Goal: Task Accomplishment & Management: Complete application form

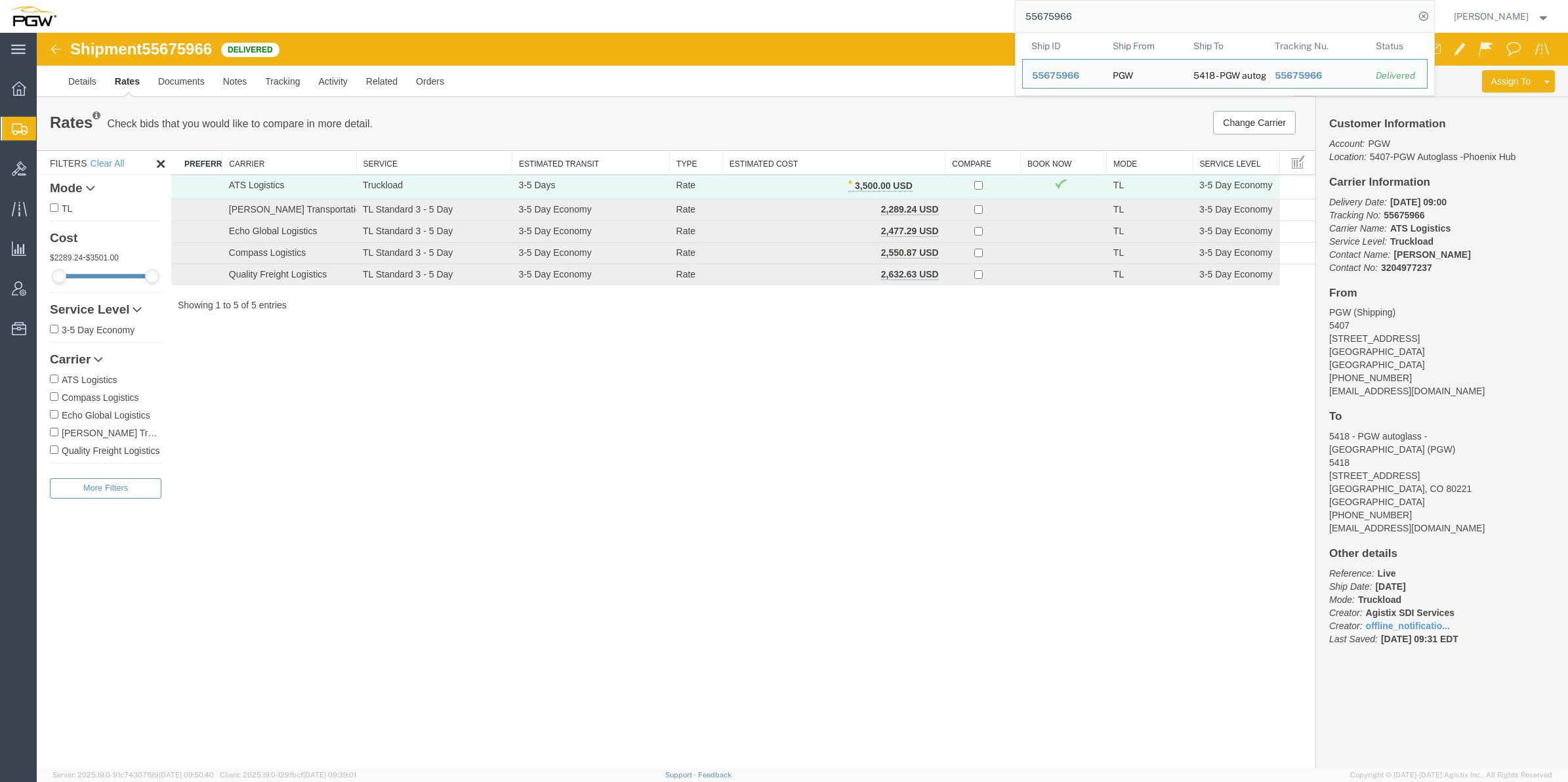
click at [897, 20] on div "55675966 Ship ID Ship From Ship To Tracking Nu. Status Ship ID 55675966 Ship Fr…" at bounding box center [750, 16] width 1369 height 33
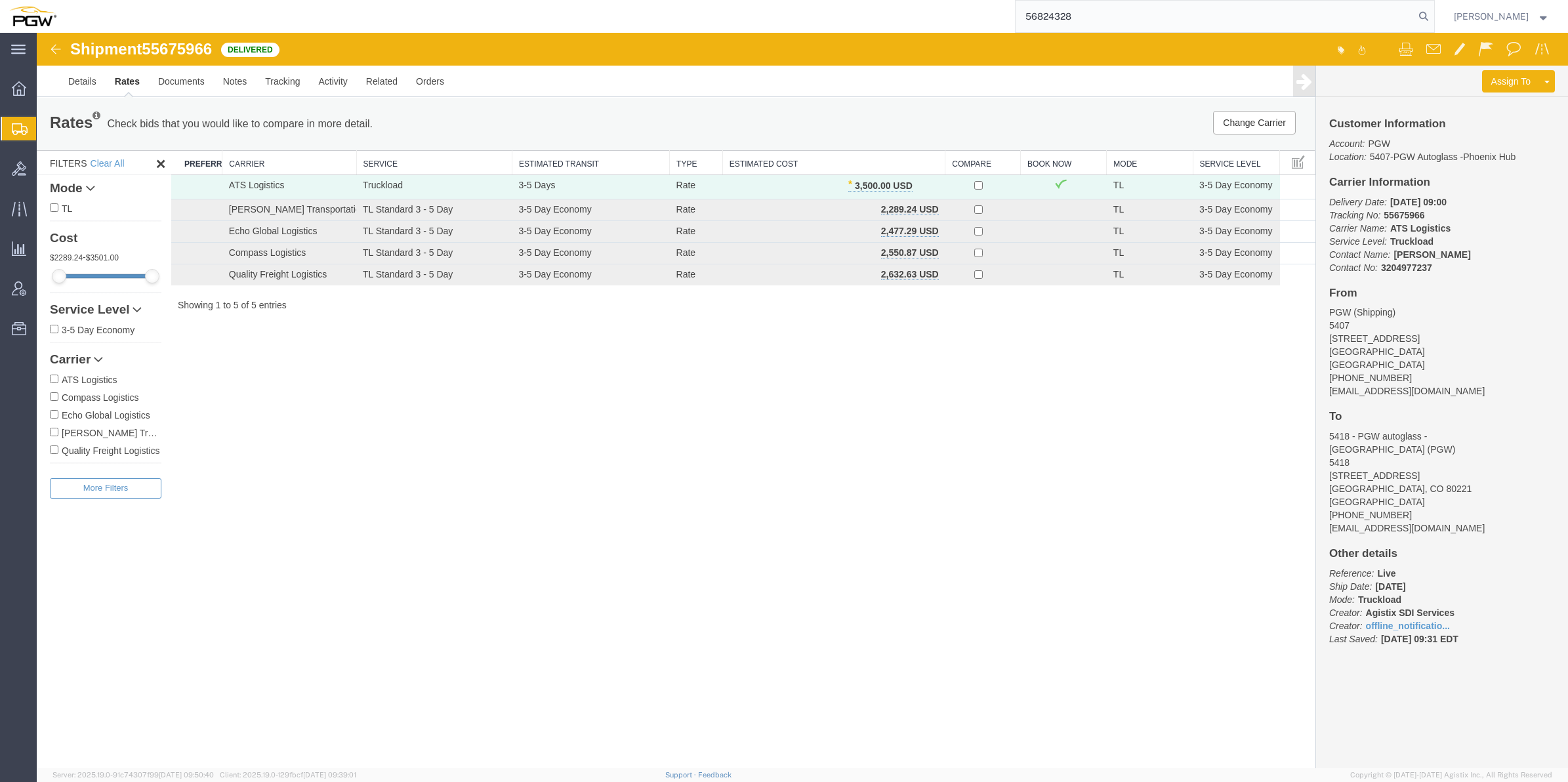
type input "56824328"
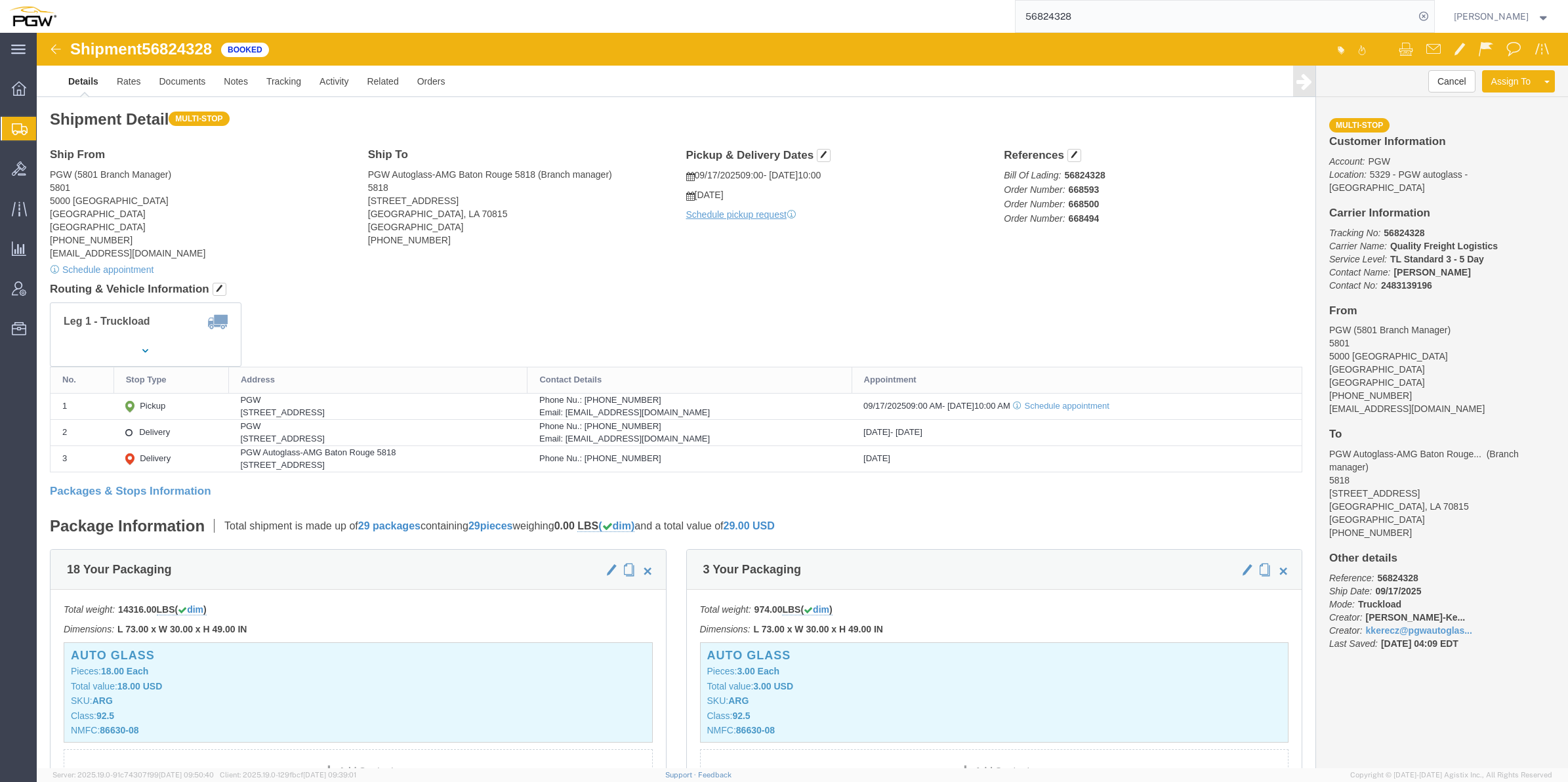
click b "Quality Freight Logistics"
drag, startPoint x: 1348, startPoint y: 196, endPoint x: 1487, endPoint y: 196, distance: 139.0
click p "Tracking No: 56824328 Carrier Name: Quality Freight Logistics Quality Freight L…"
drag, startPoint x: 1484, startPoint y: 196, endPoint x: 1427, endPoint y: 201, distance: 57.2
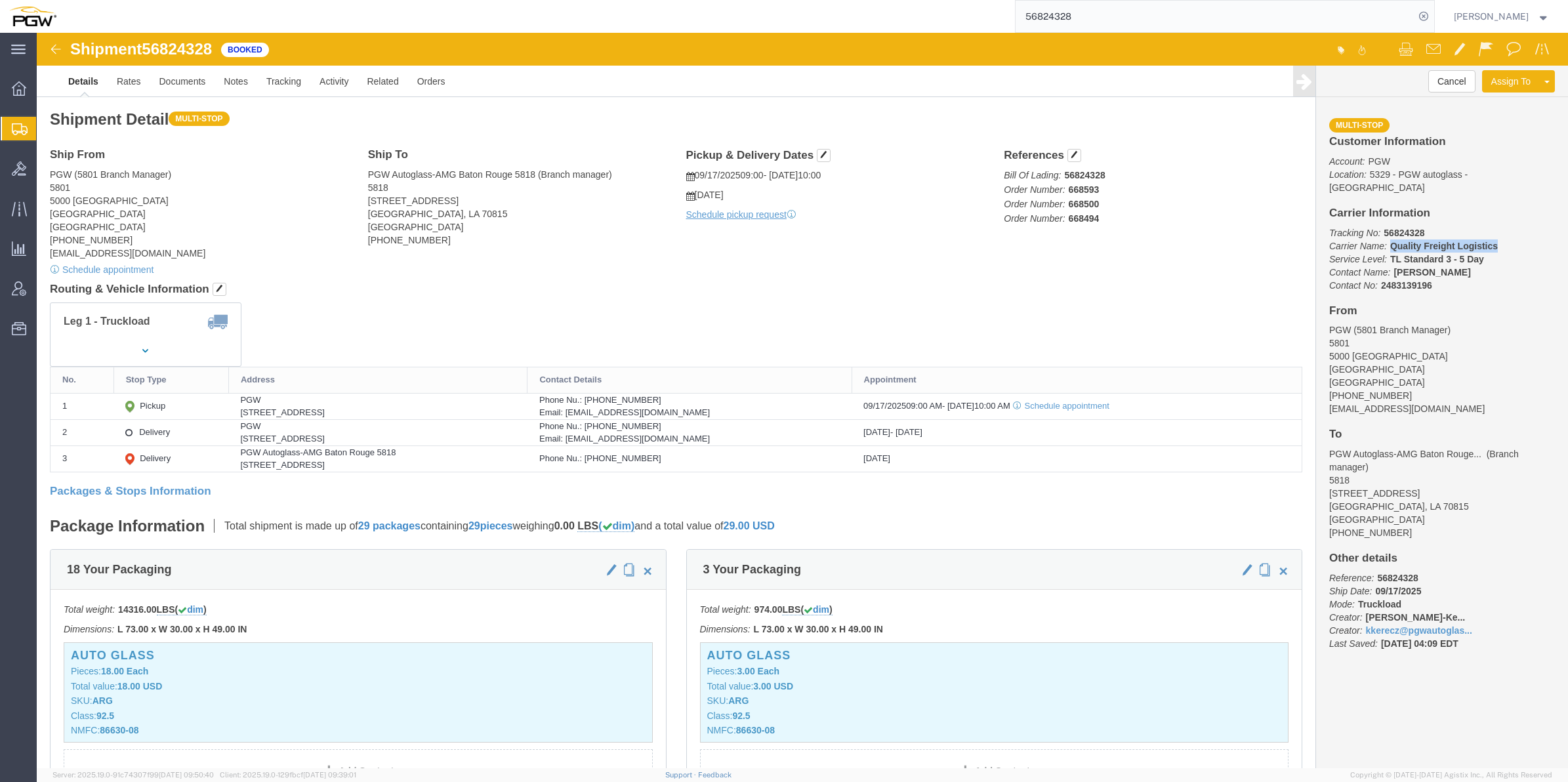
copy b "Quality Freight Logistics"
click at [0, 0] on span "Create Shipment" at bounding box center [0, 0] width 0 height 0
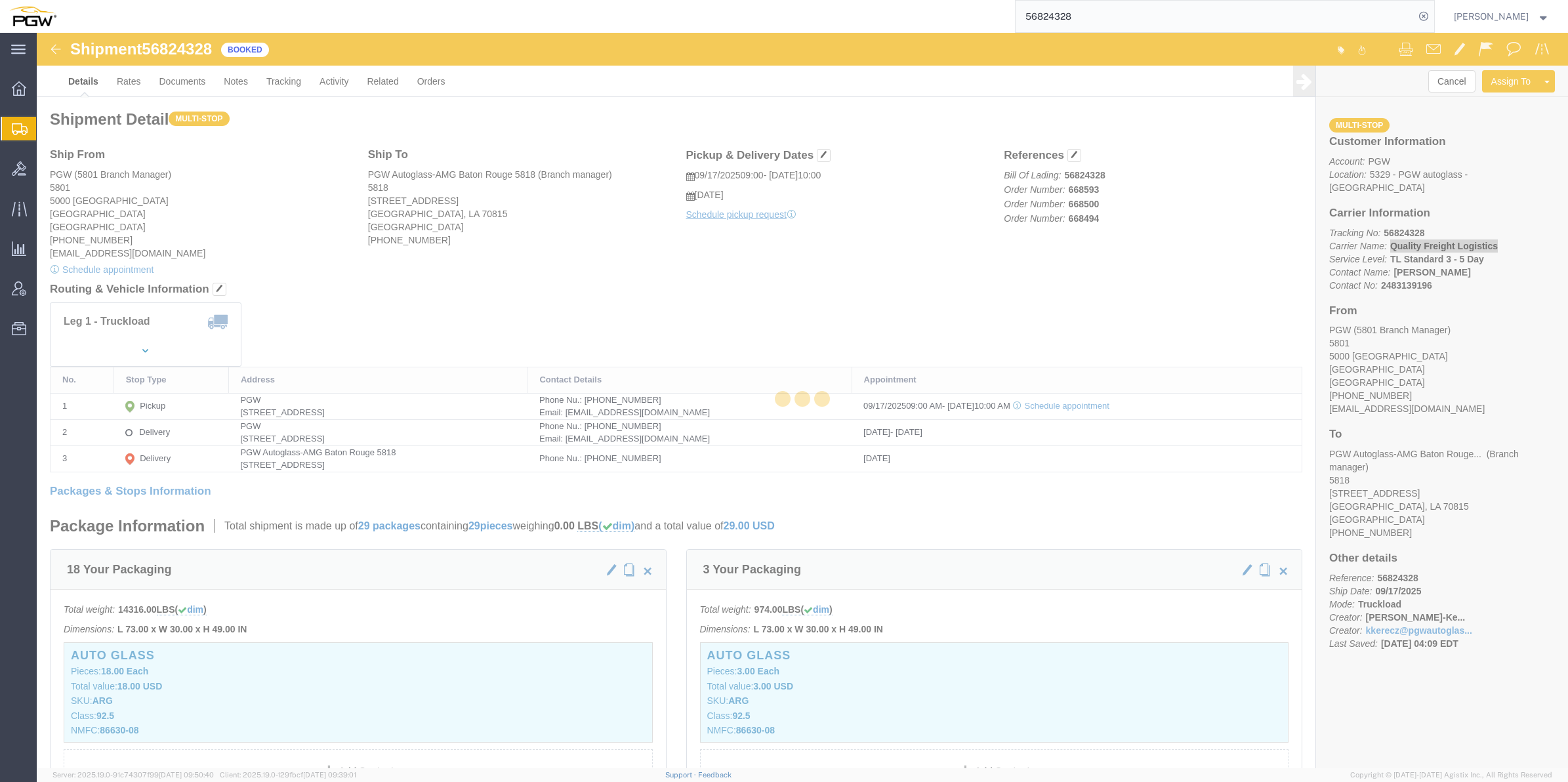
click at [15, 129] on icon at bounding box center [20, 129] width 16 height 12
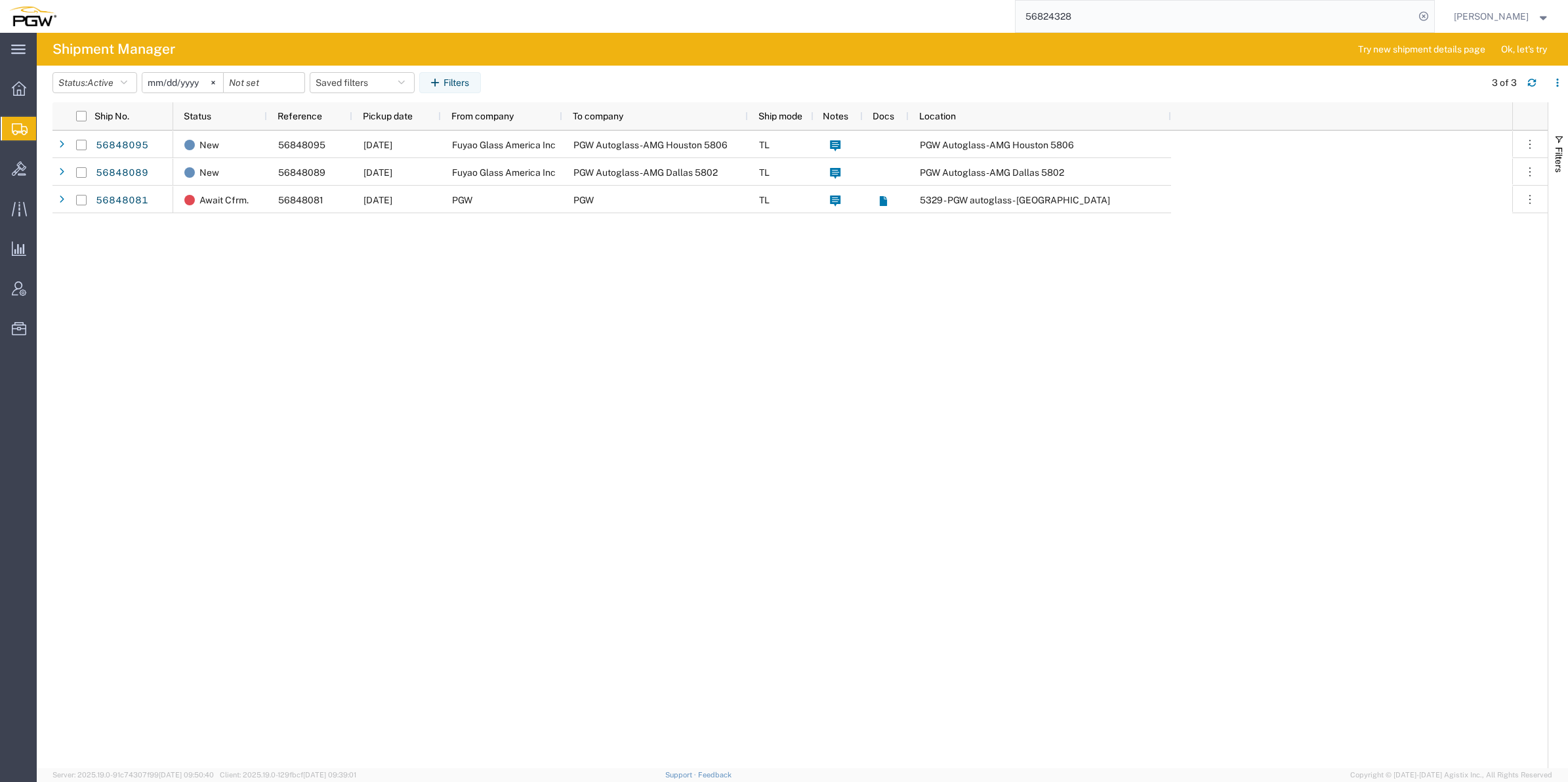
click at [0, 0] on span "Create from Template" at bounding box center [0, 0] width 0 height 0
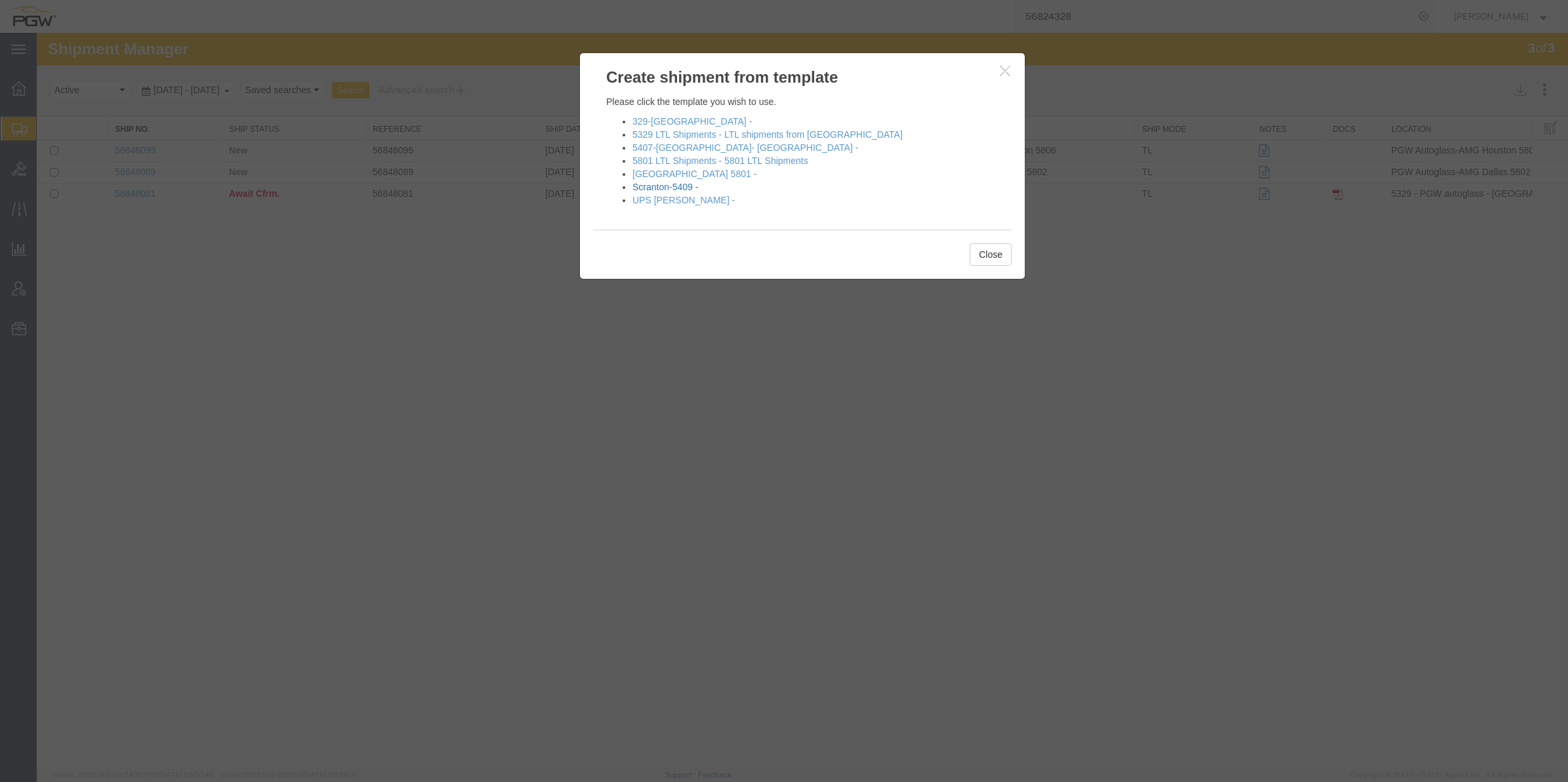
click at [665, 184] on link "Scranton-5409 -" at bounding box center [665, 187] width 66 height 11
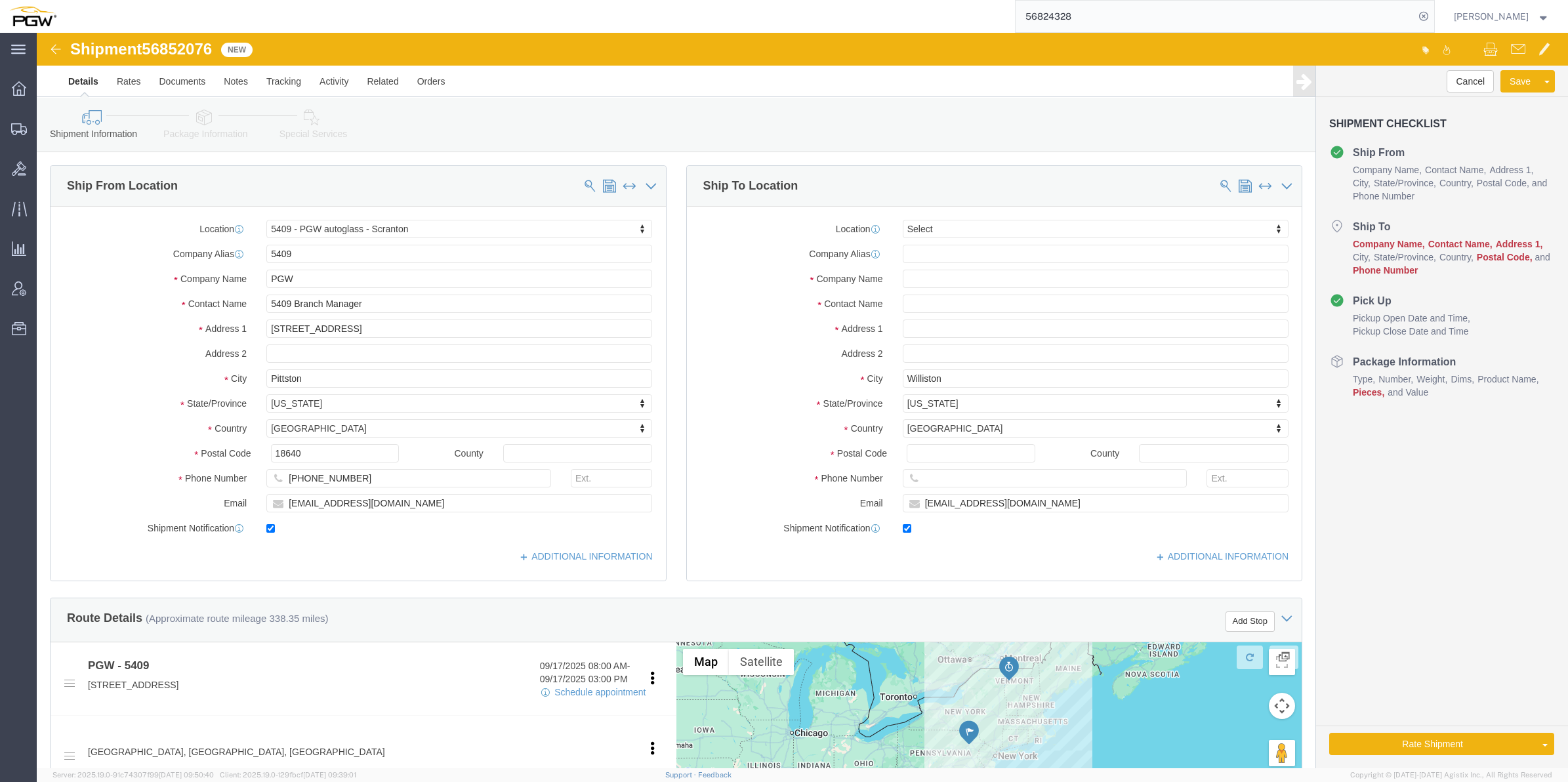
select select "61931"
select select
drag, startPoint x: 948, startPoint y: 191, endPoint x: 879, endPoint y: 200, distance: 69.6
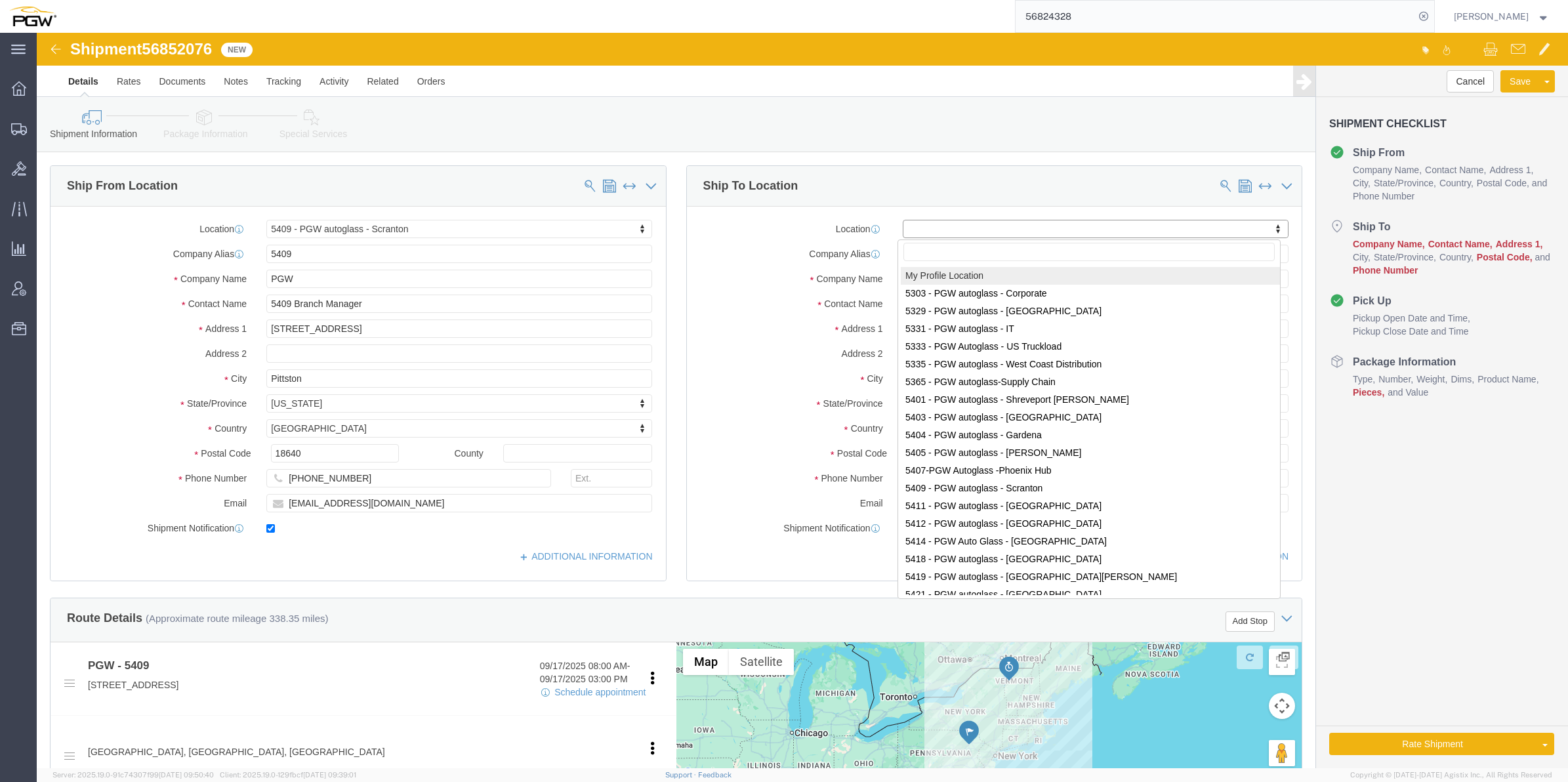
paste input "5477"
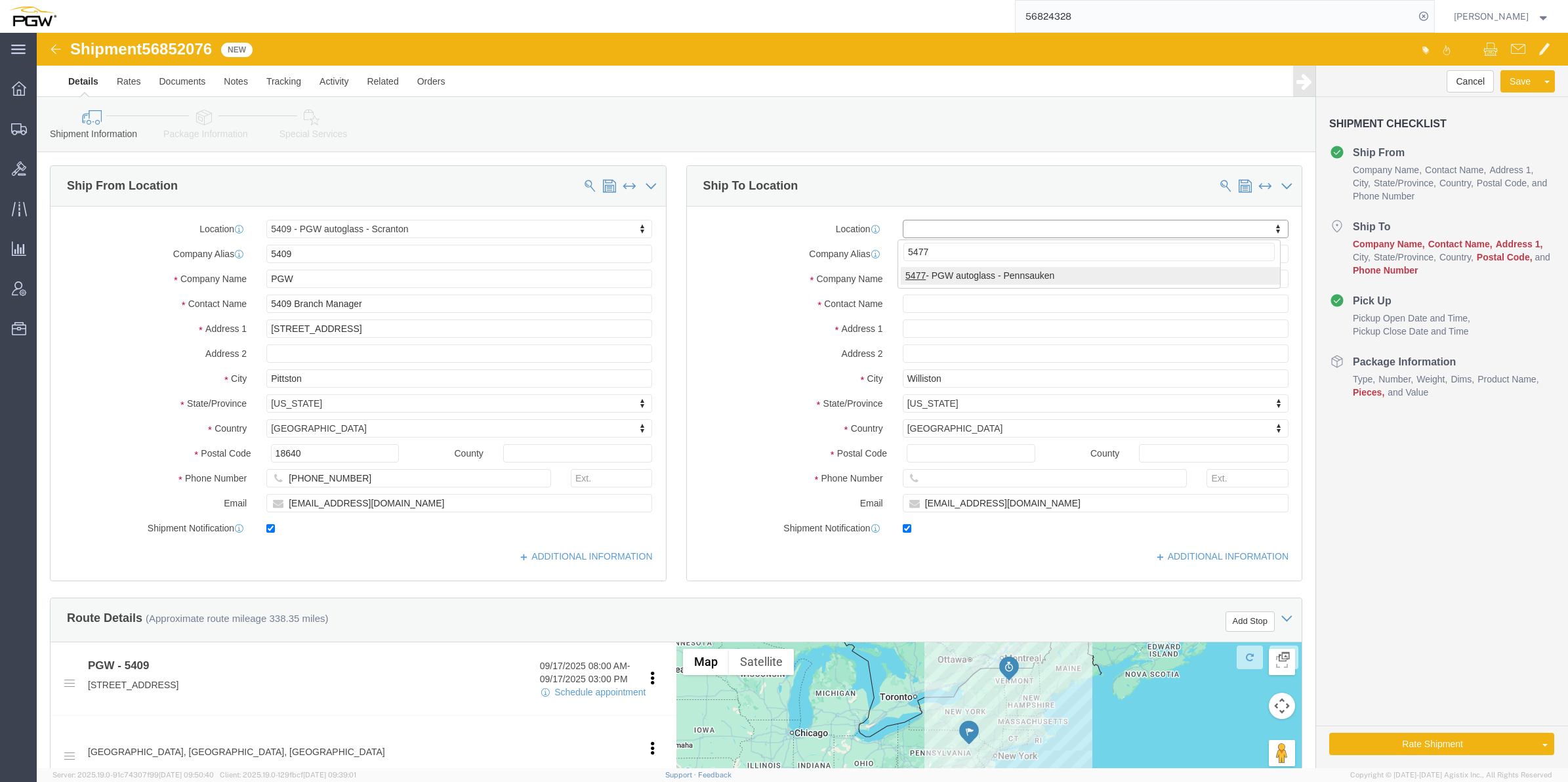
type input "5477"
click div "5477 5477 - PGW autoglass - [GEOGRAPHIC_DATA]"
select select "28313"
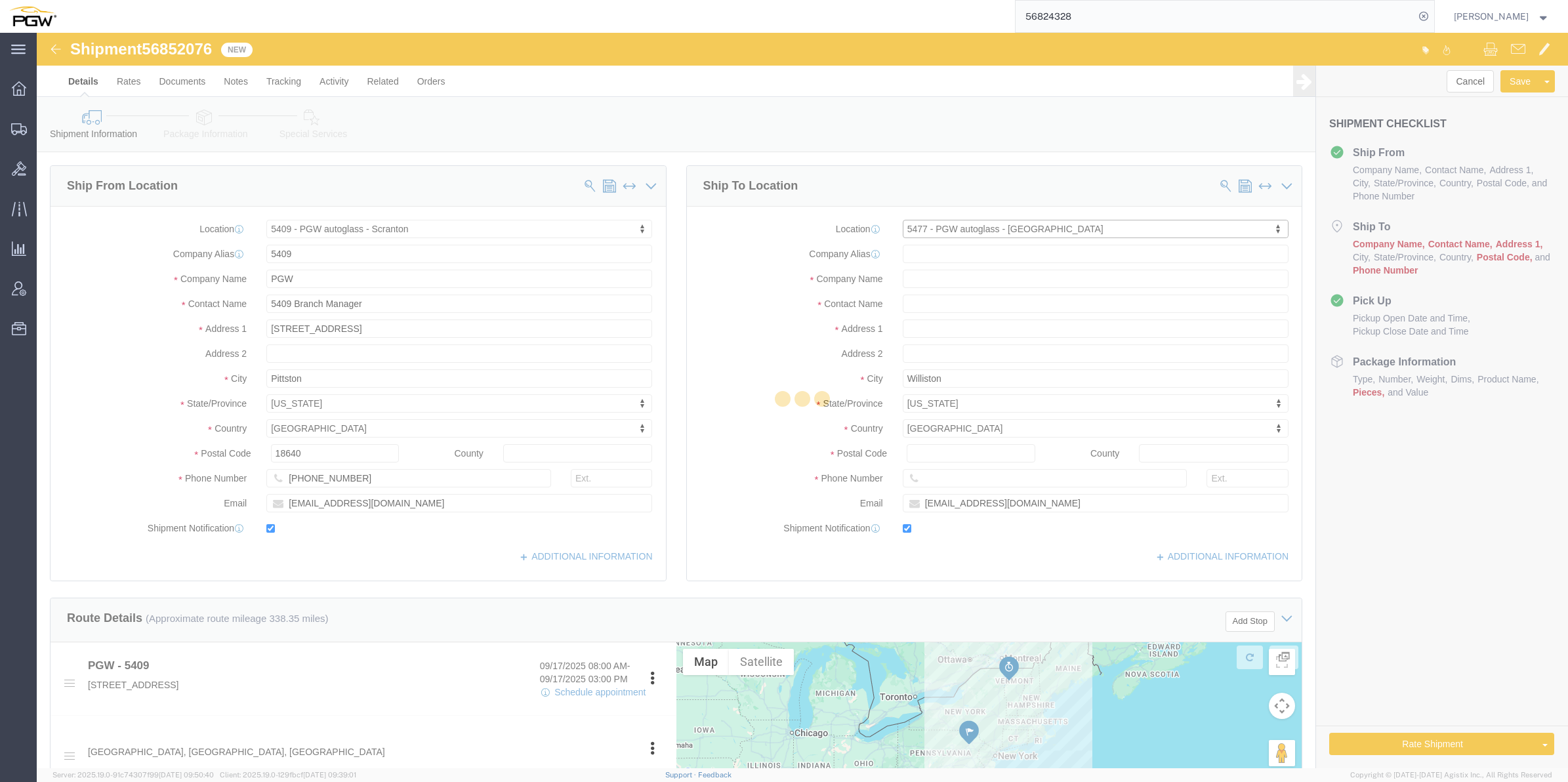
type input "5477"
type input "PGW"
type input "5477 Branch Manager"
type input "[STREET_ADDRESS][PERSON_NAME]"
type input "Cinnaminson"
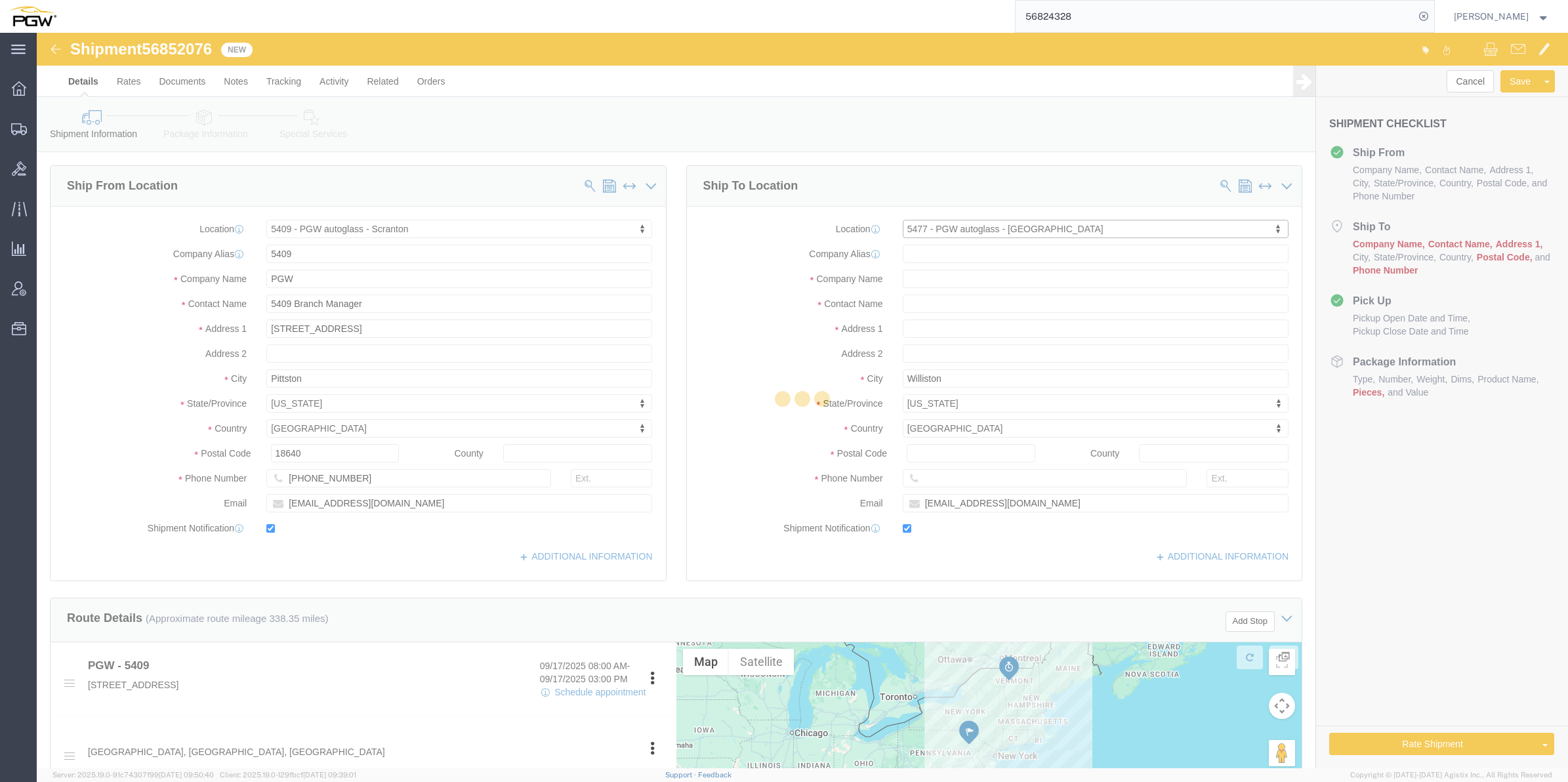
type input "08077"
type input "[PHONE_NUMBER]"
type input "[EMAIL_ADDRESS][DOMAIN_NAME]"
select select "NJ"
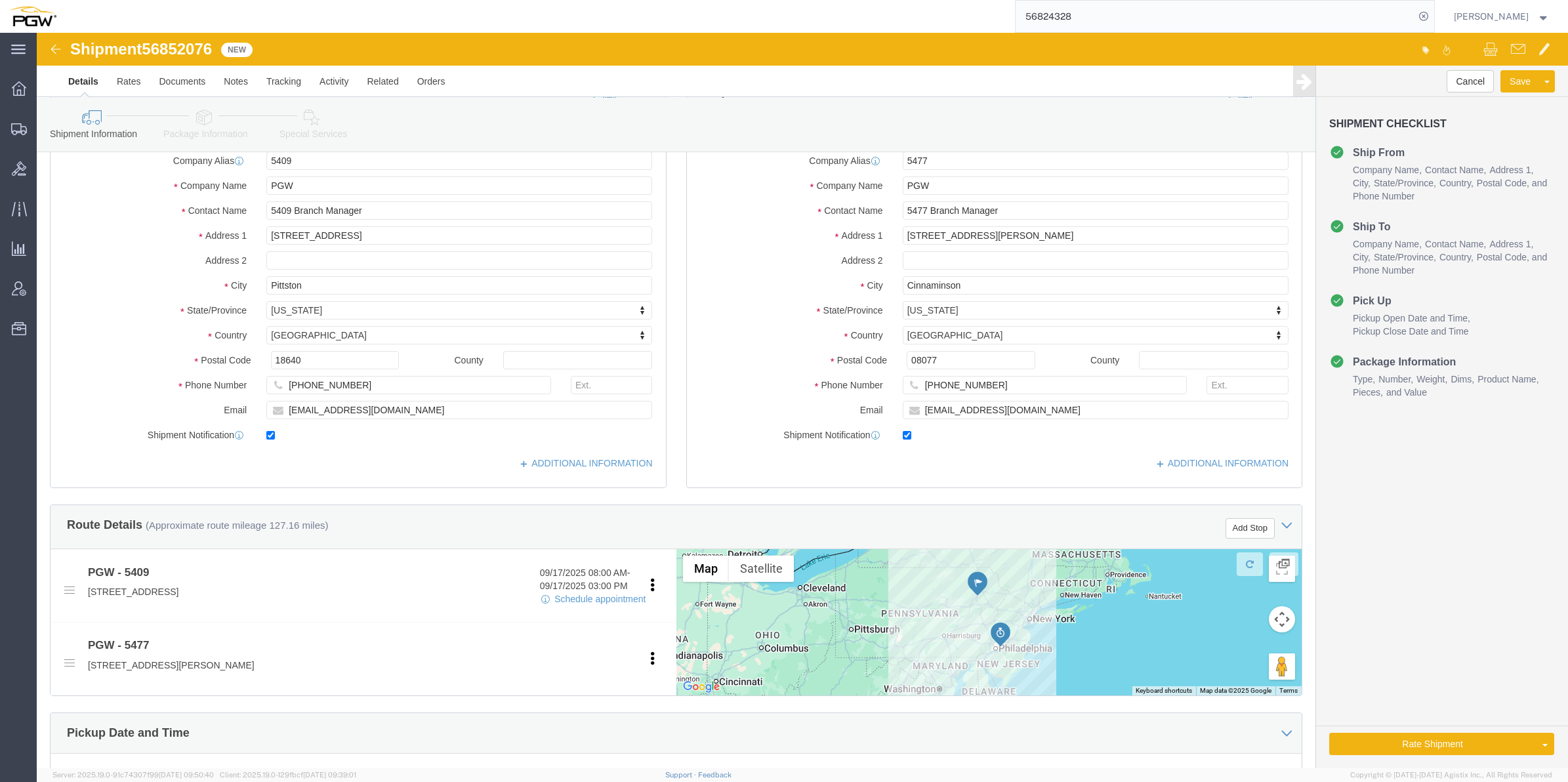
scroll to position [410, 0]
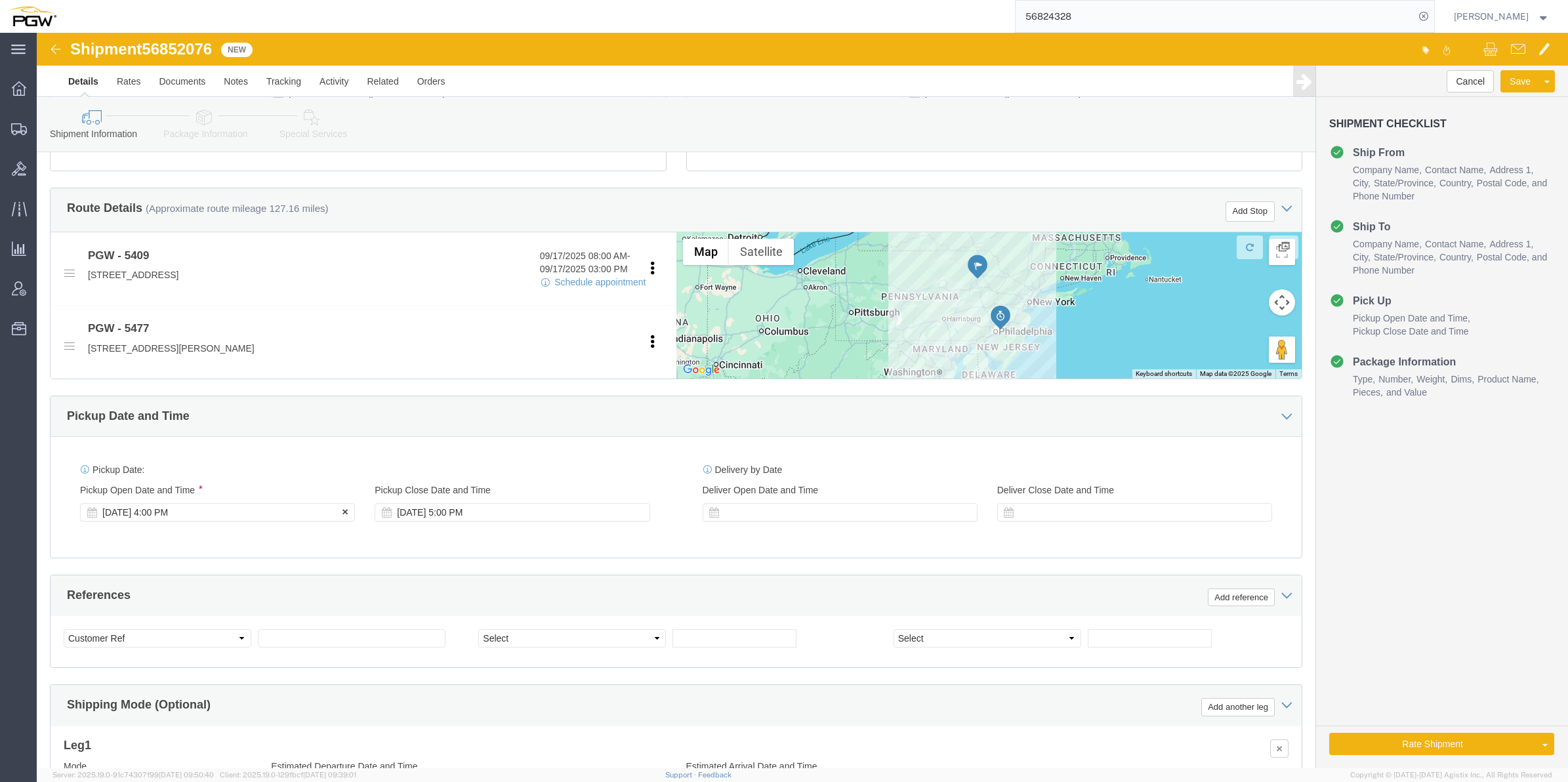
click div "[DATE] 4:00 PM"
click input "8:00 PM"
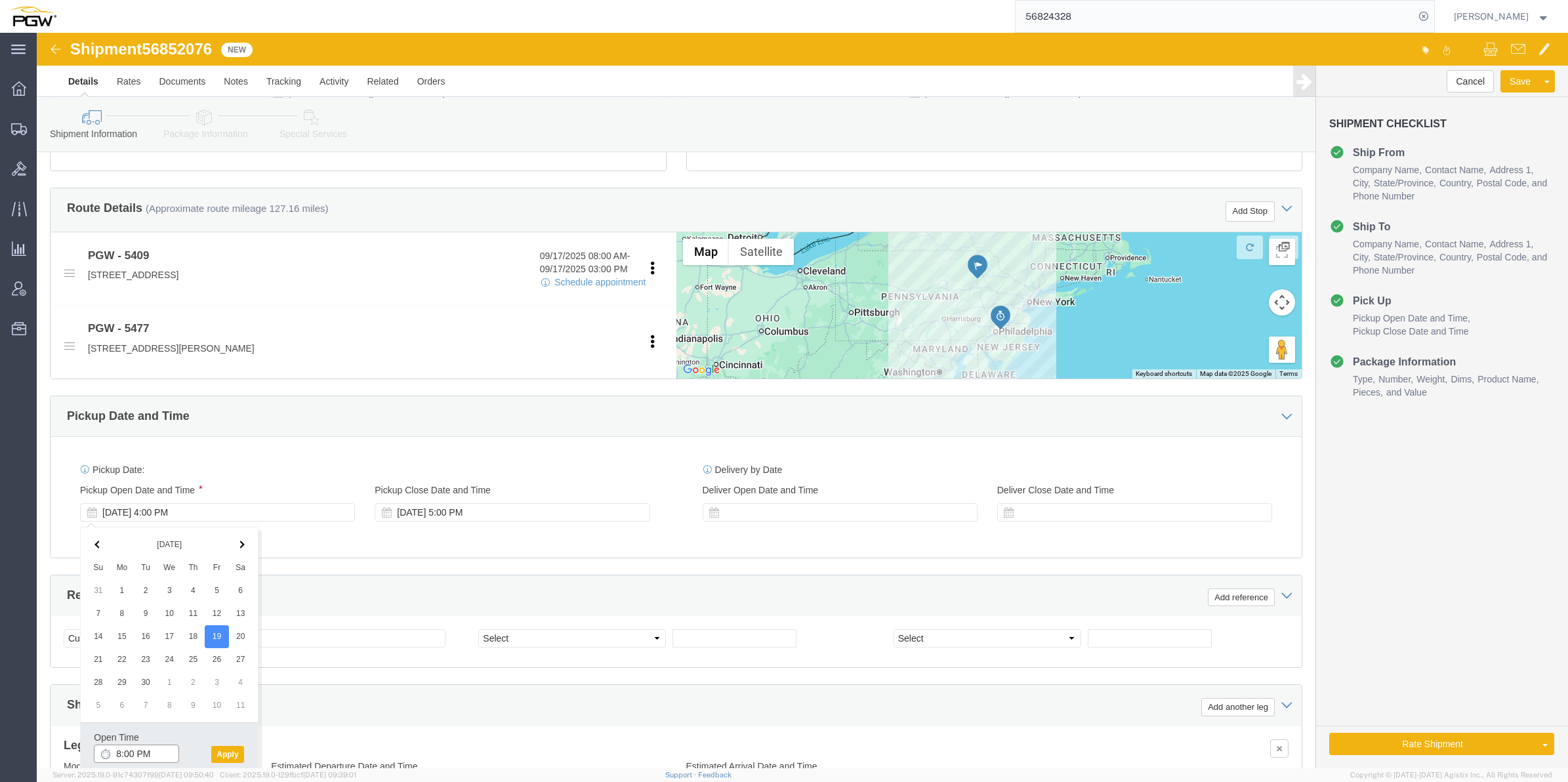
click input "8:00 PM"
type input "8:00 AM"
click button "Apply"
click span "56852076"
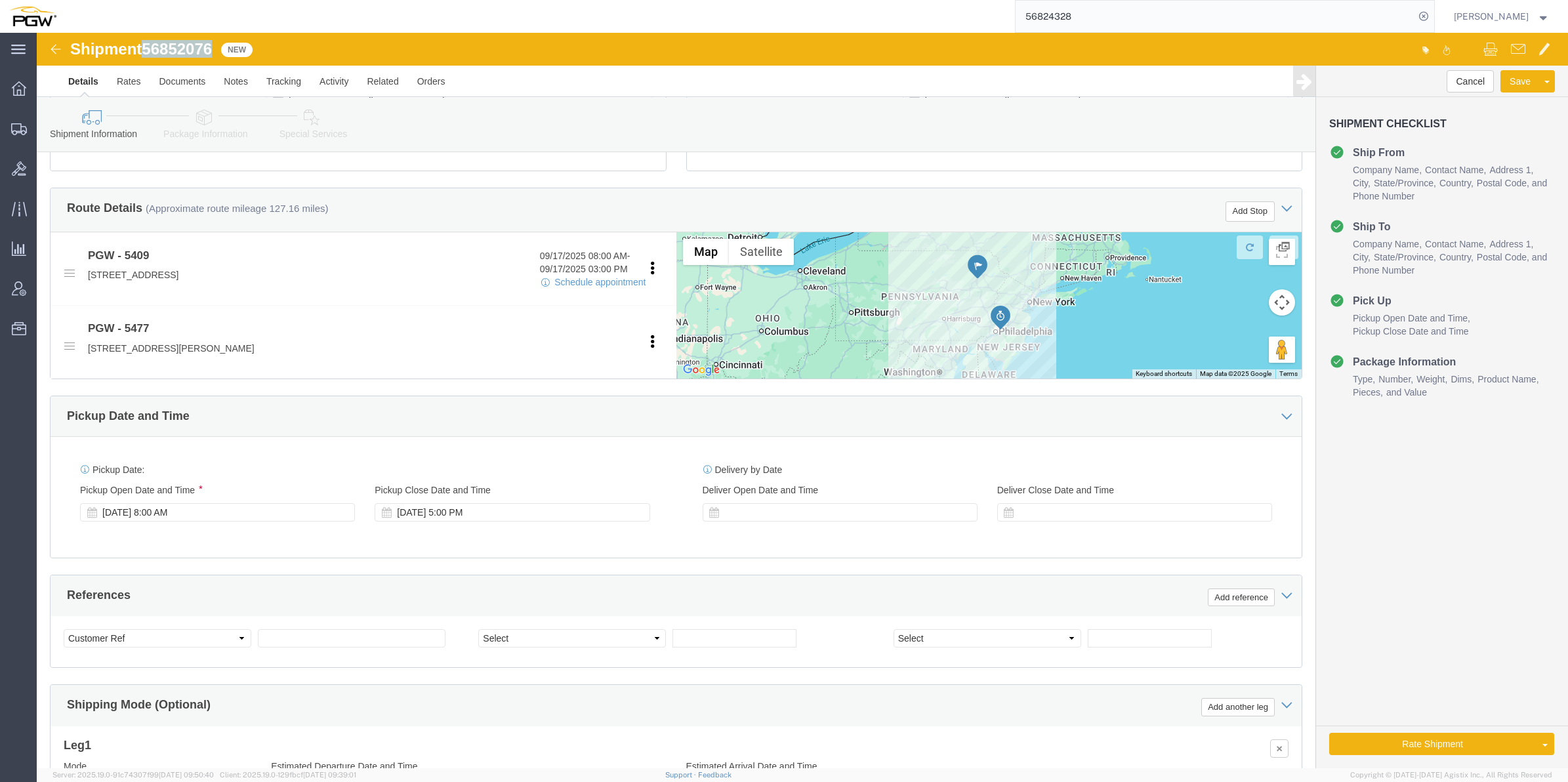
click span "56852076"
copy span "56852076"
click input "text"
paste input "56852076"
type input "56852076"
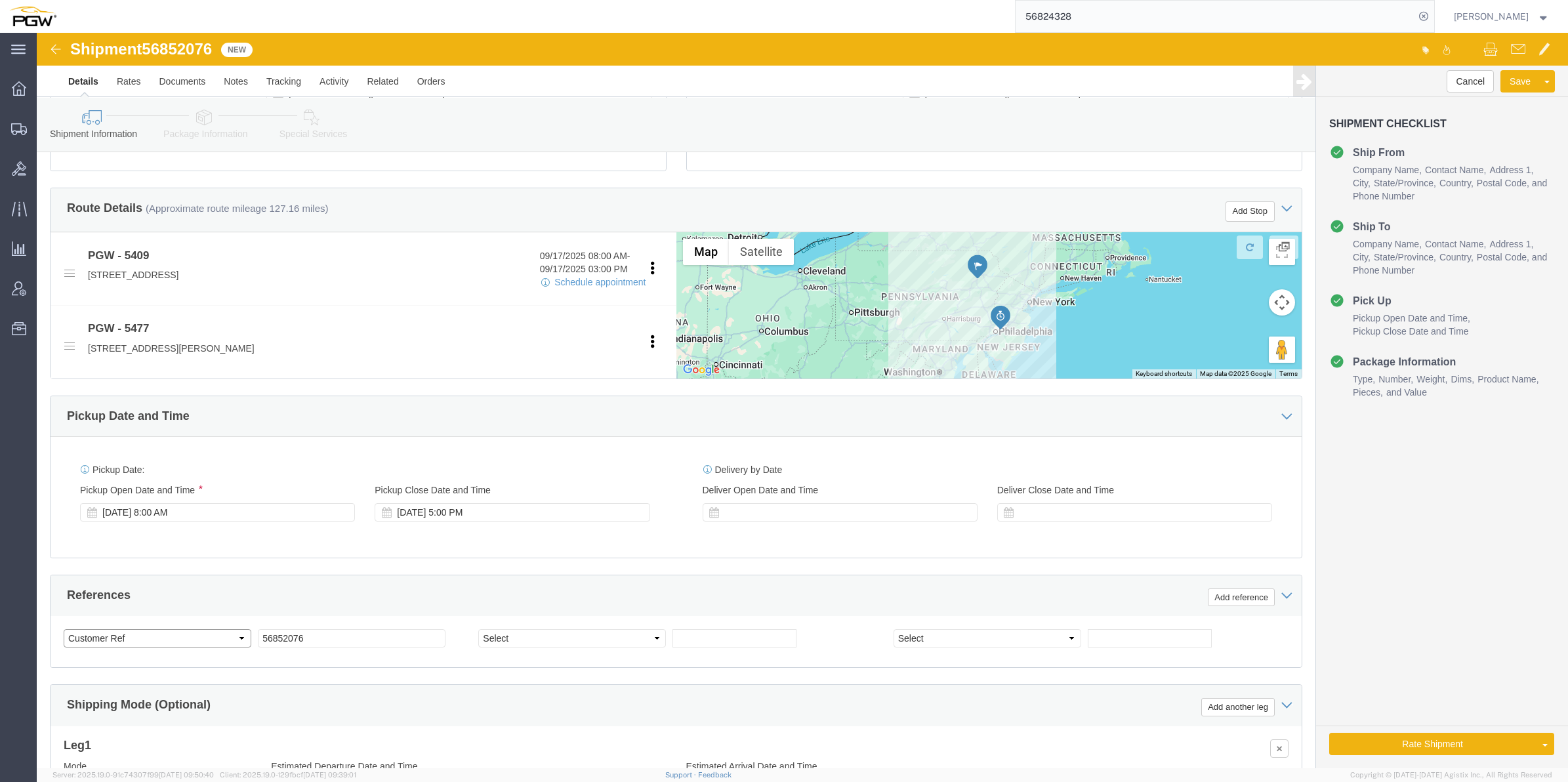
click select "Select Account Type Activity ID Airline Appointment Number ASN Batch Request # …"
select select "BOL"
click select "Select Account Type Activity ID Airline Appointment Number ASN Batch Request # …"
select select "ORDERNUM"
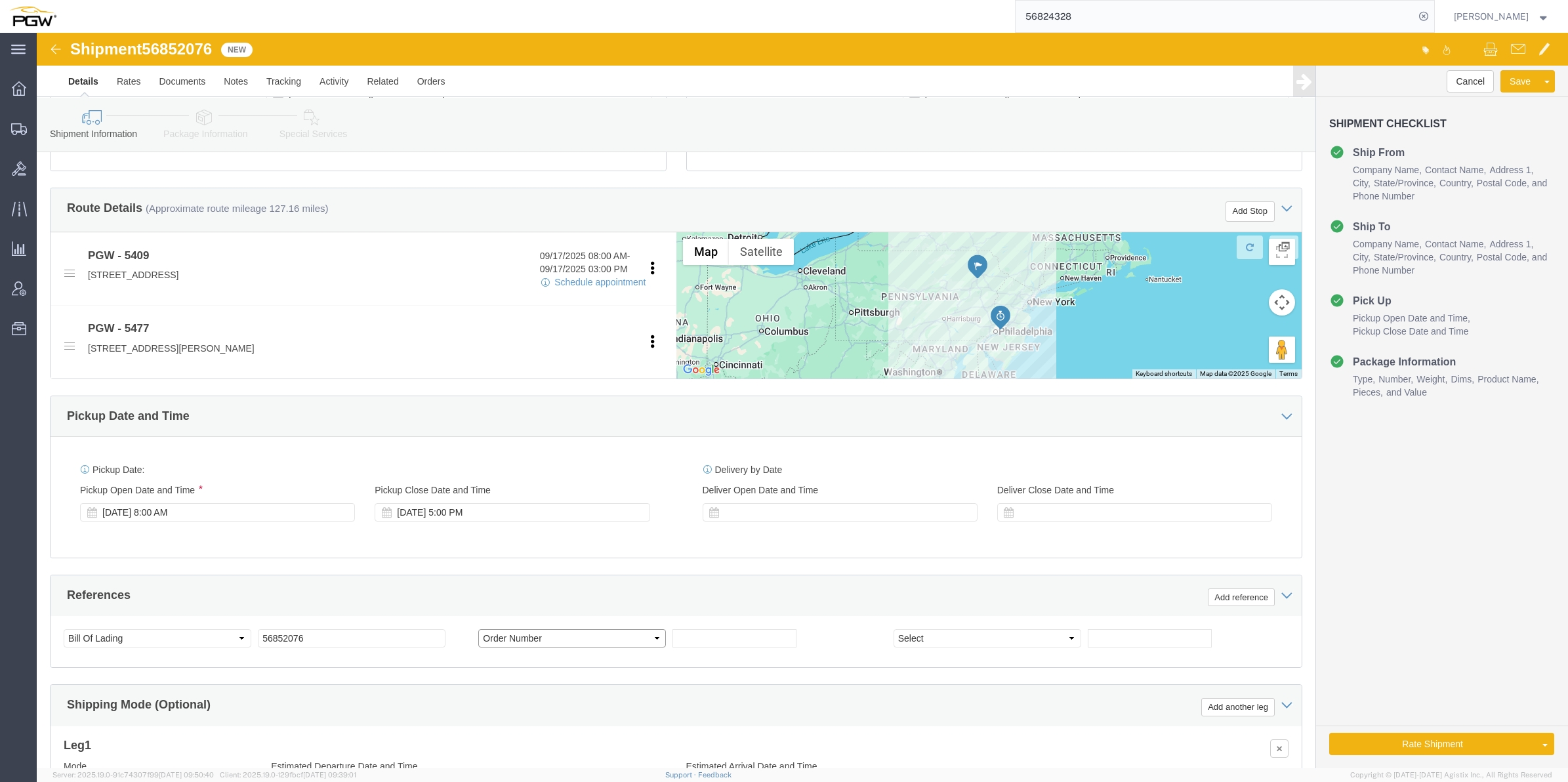
click select "Select Account Type Activity ID Airline Appointment Number ASN Batch Request # …"
click input "text"
paste input "56852076"
type input "56852076"
drag, startPoint x: 685, startPoint y: 604, endPoint x: 581, endPoint y: 605, distance: 104.0
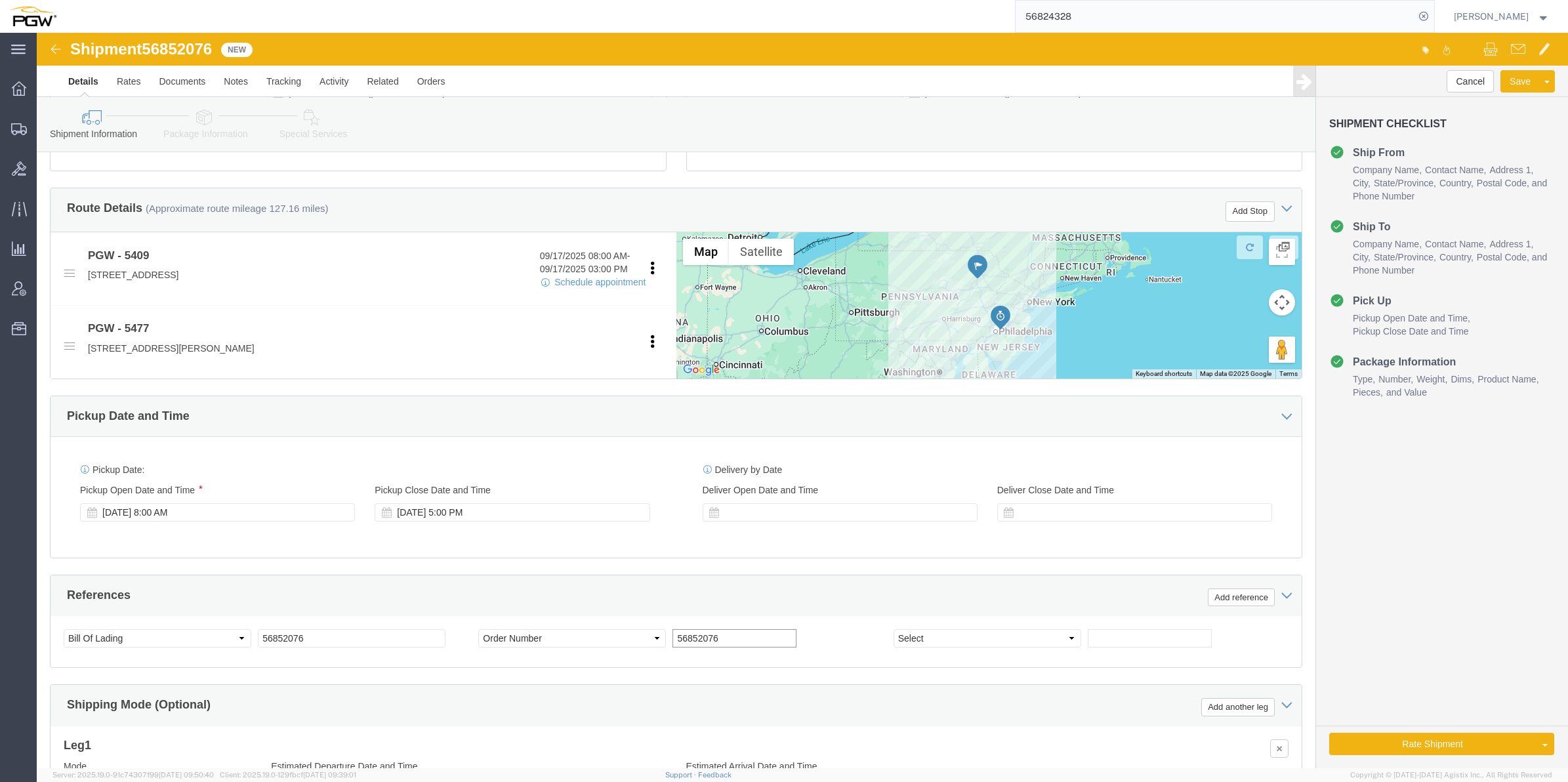
click div "Select Account Type Activity ID Airline Appointment Number ASN Batch Request # …"
paste input "668664"
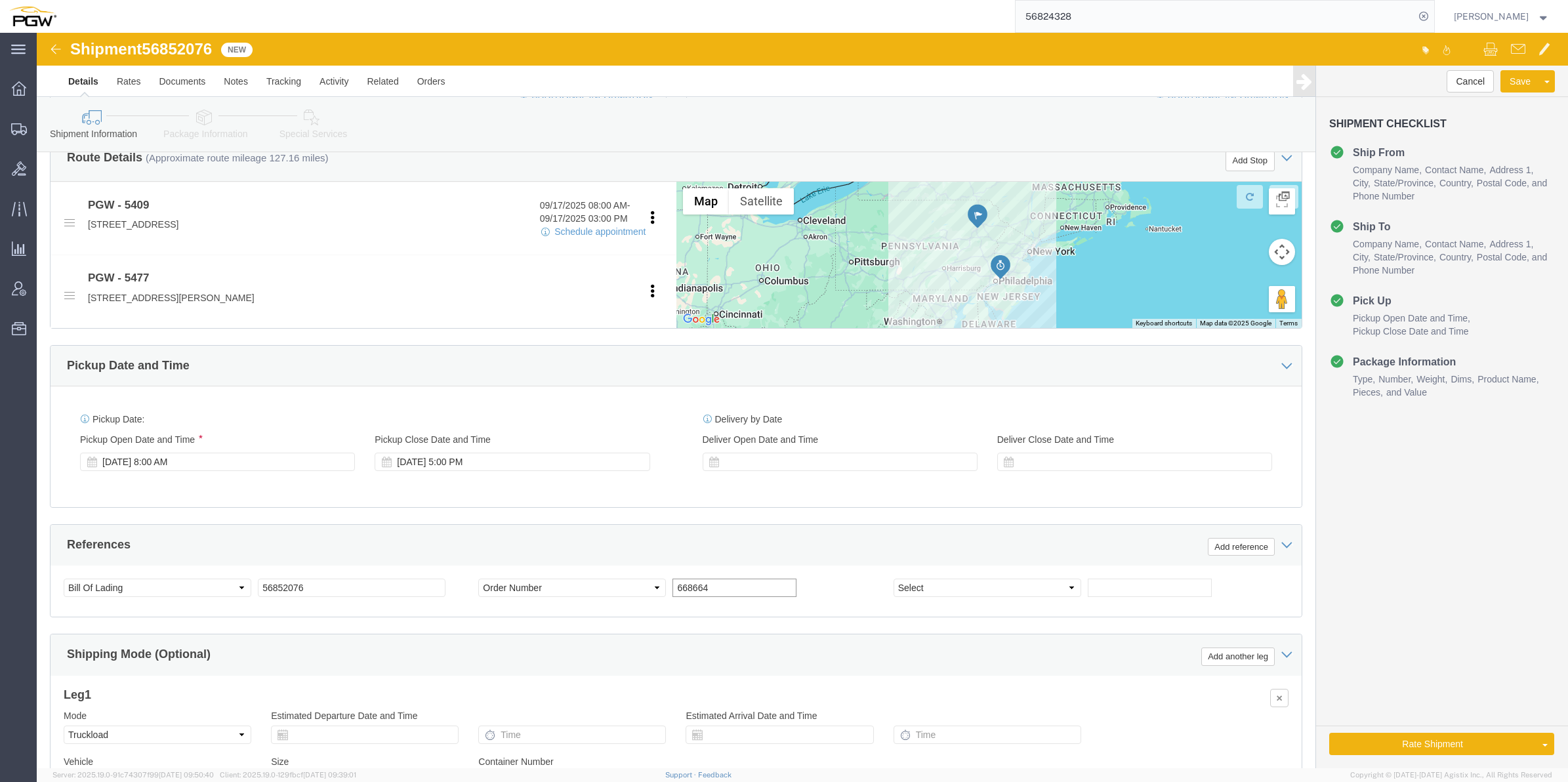
scroll to position [492, 0]
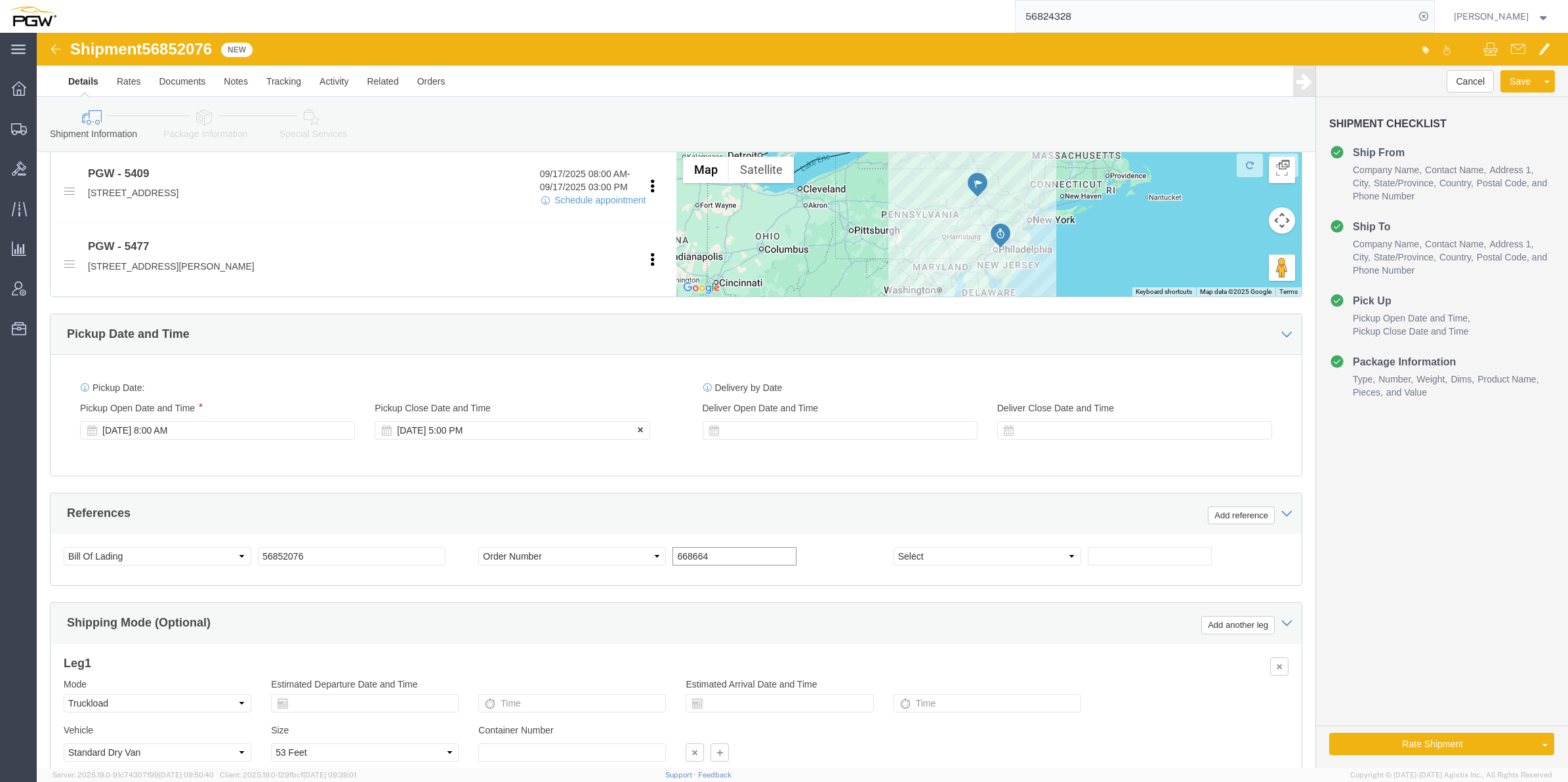
type input "668664"
click div "[DATE] 5:00 PM"
click input "9:00 PM"
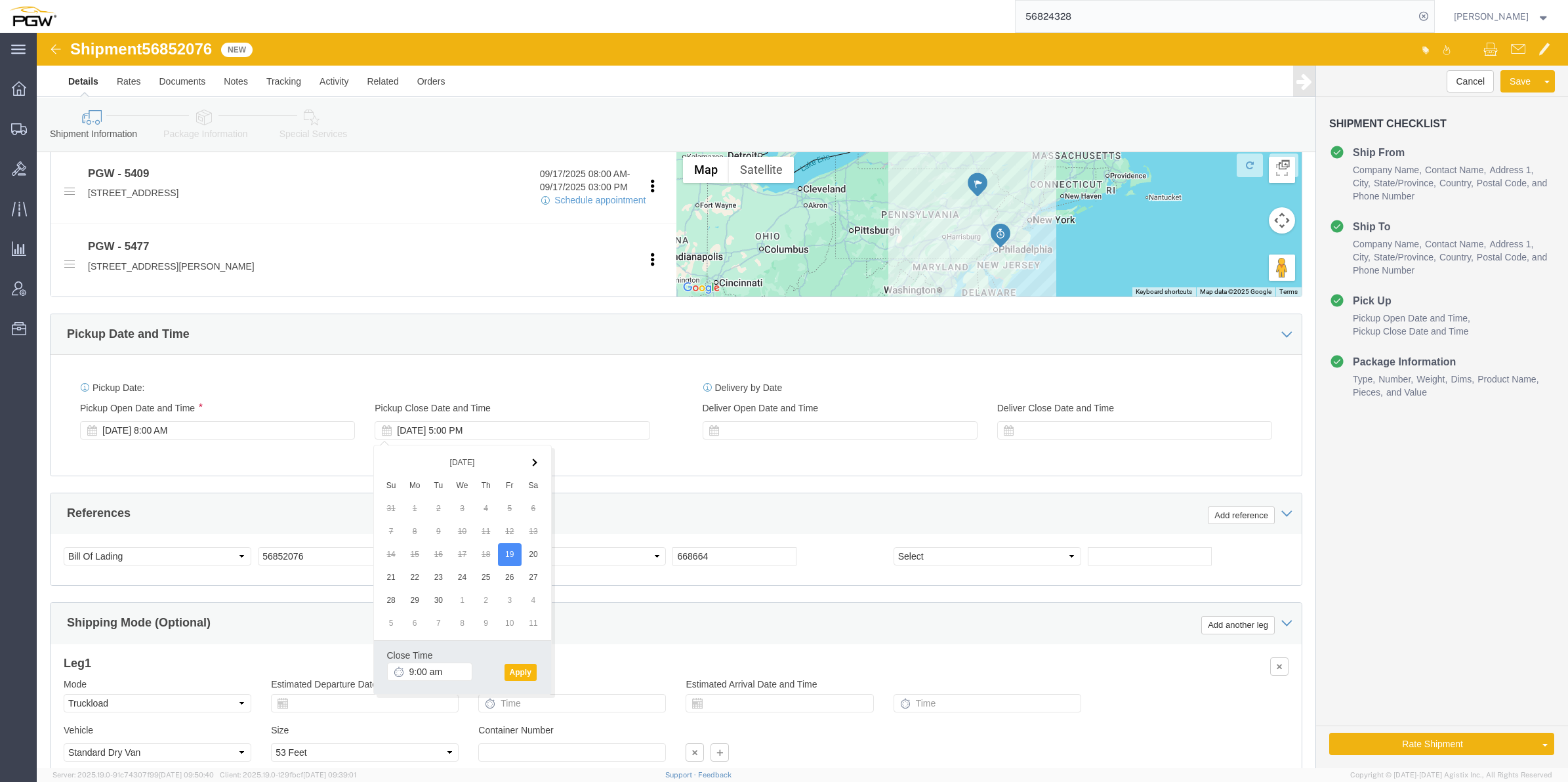
type input "9:00 AM"
click button "Apply"
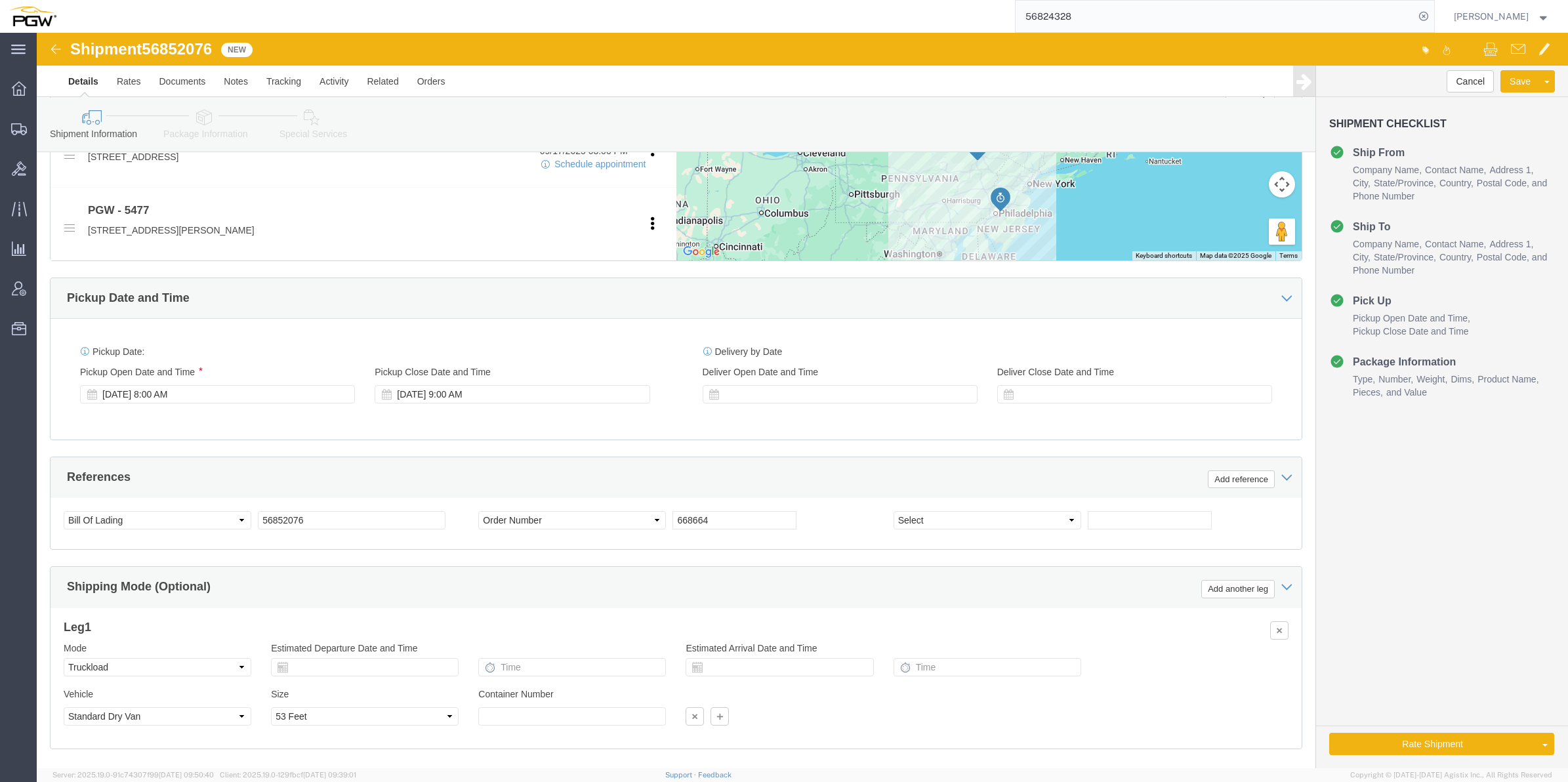
scroll to position [605, 0]
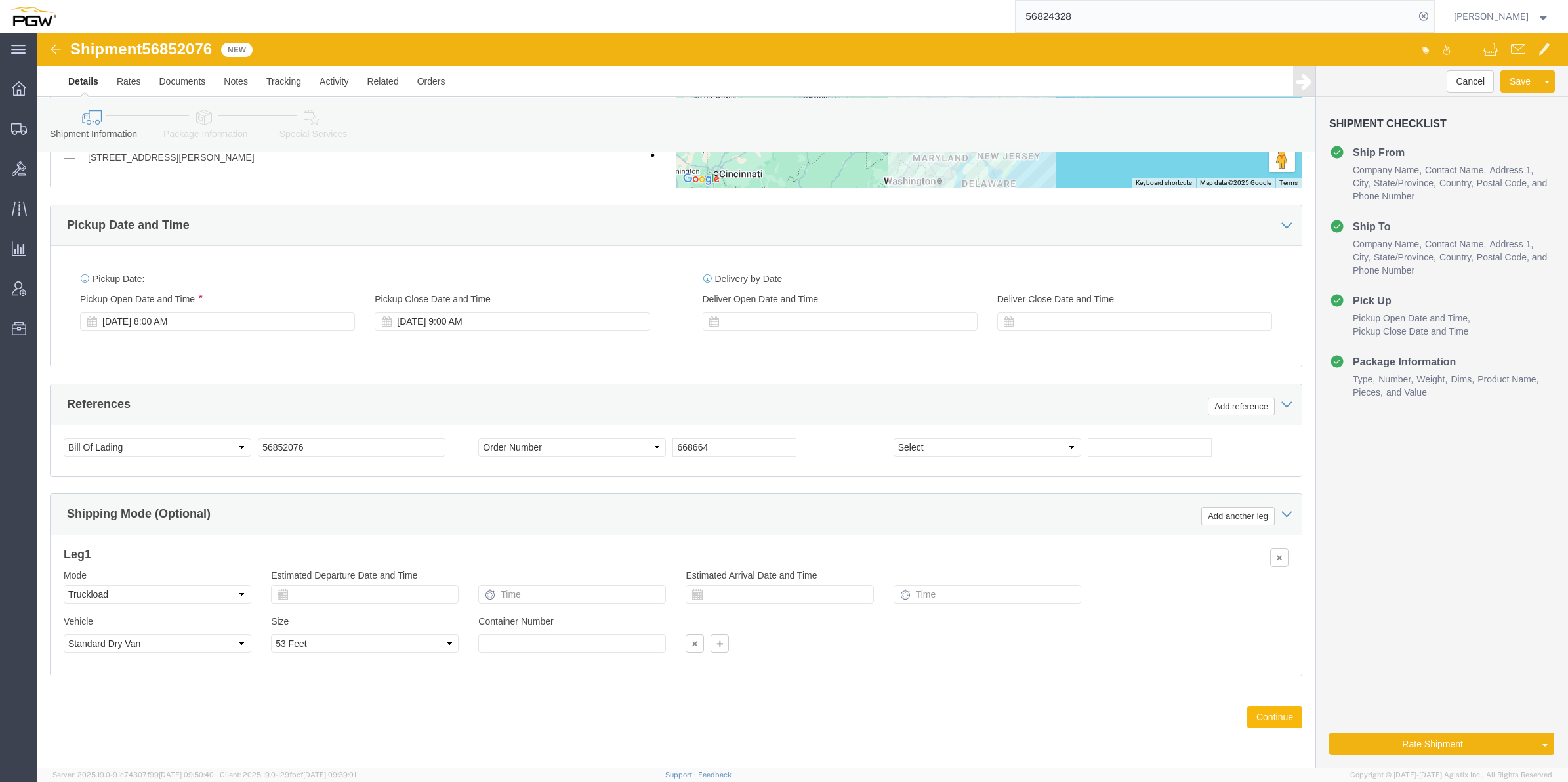
click button "Continue"
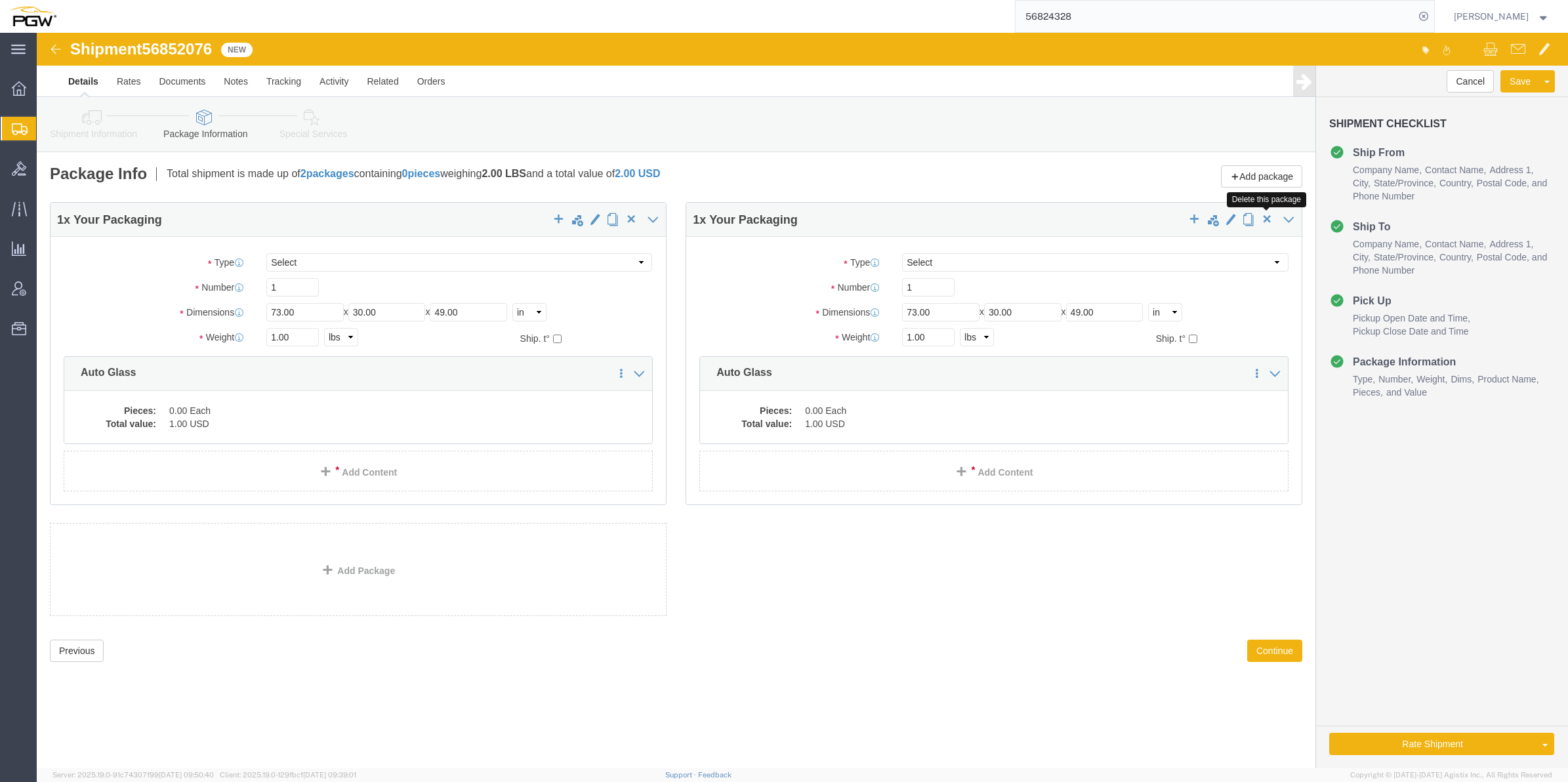
click span "button"
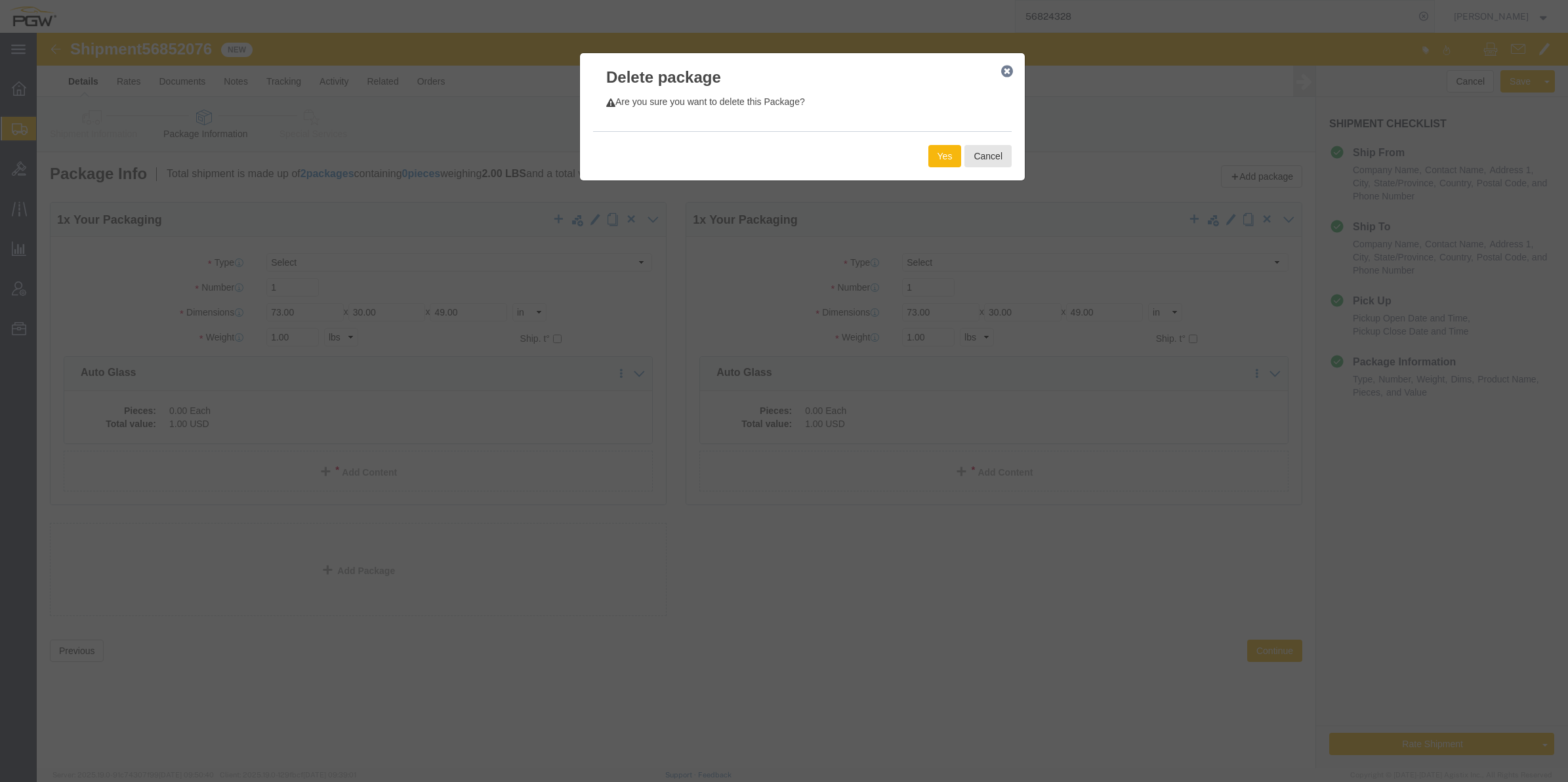
click button "Yes"
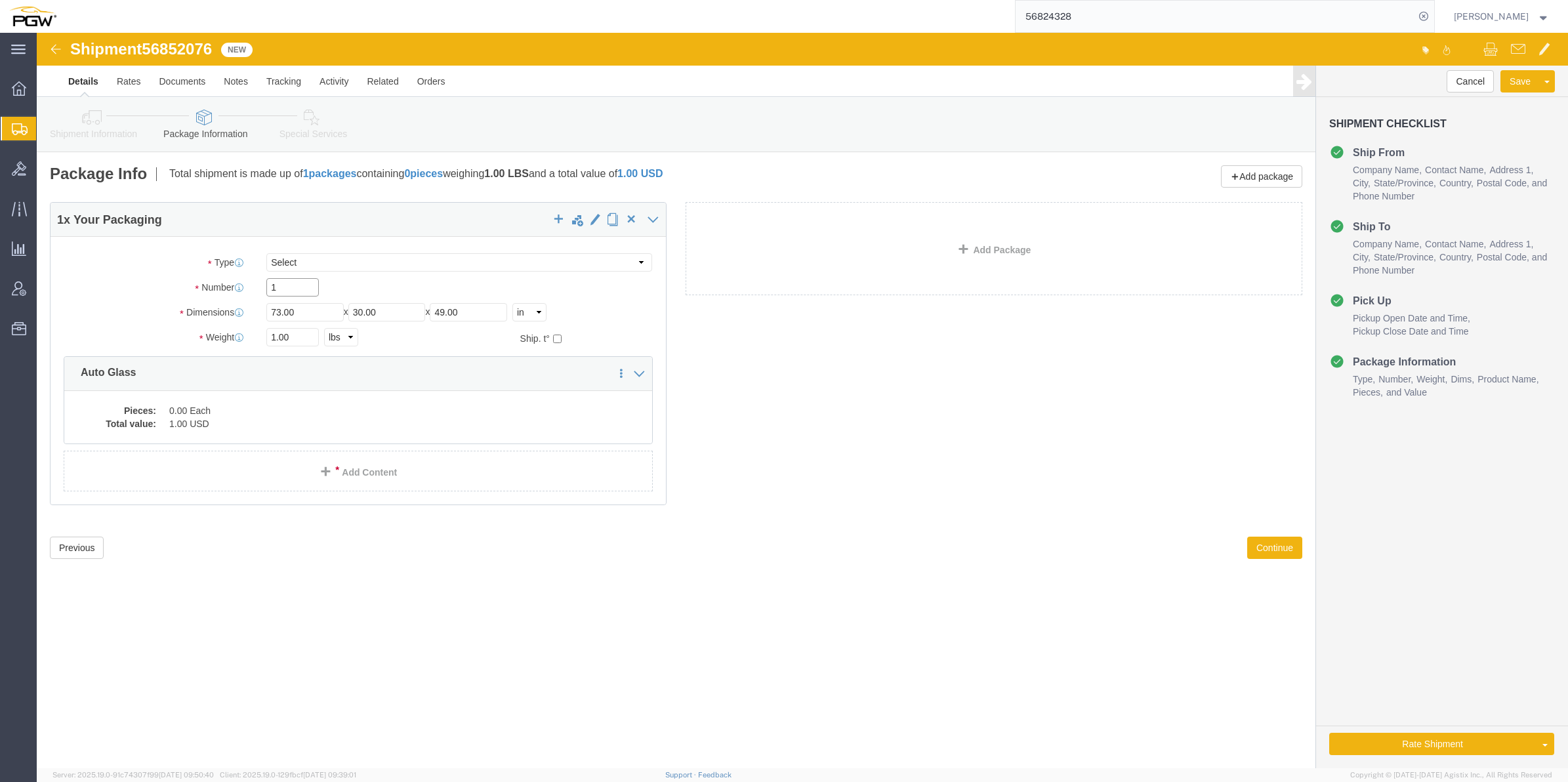
drag, startPoint x: 240, startPoint y: 255, endPoint x: 233, endPoint y: 254, distance: 7.1
click input "1"
type input "42"
click div "Shipment 56852076 New Details Rates Documents Notes Tracking Activity Related O…"
drag, startPoint x: 239, startPoint y: 298, endPoint x: 233, endPoint y: 296, distance: 6.3
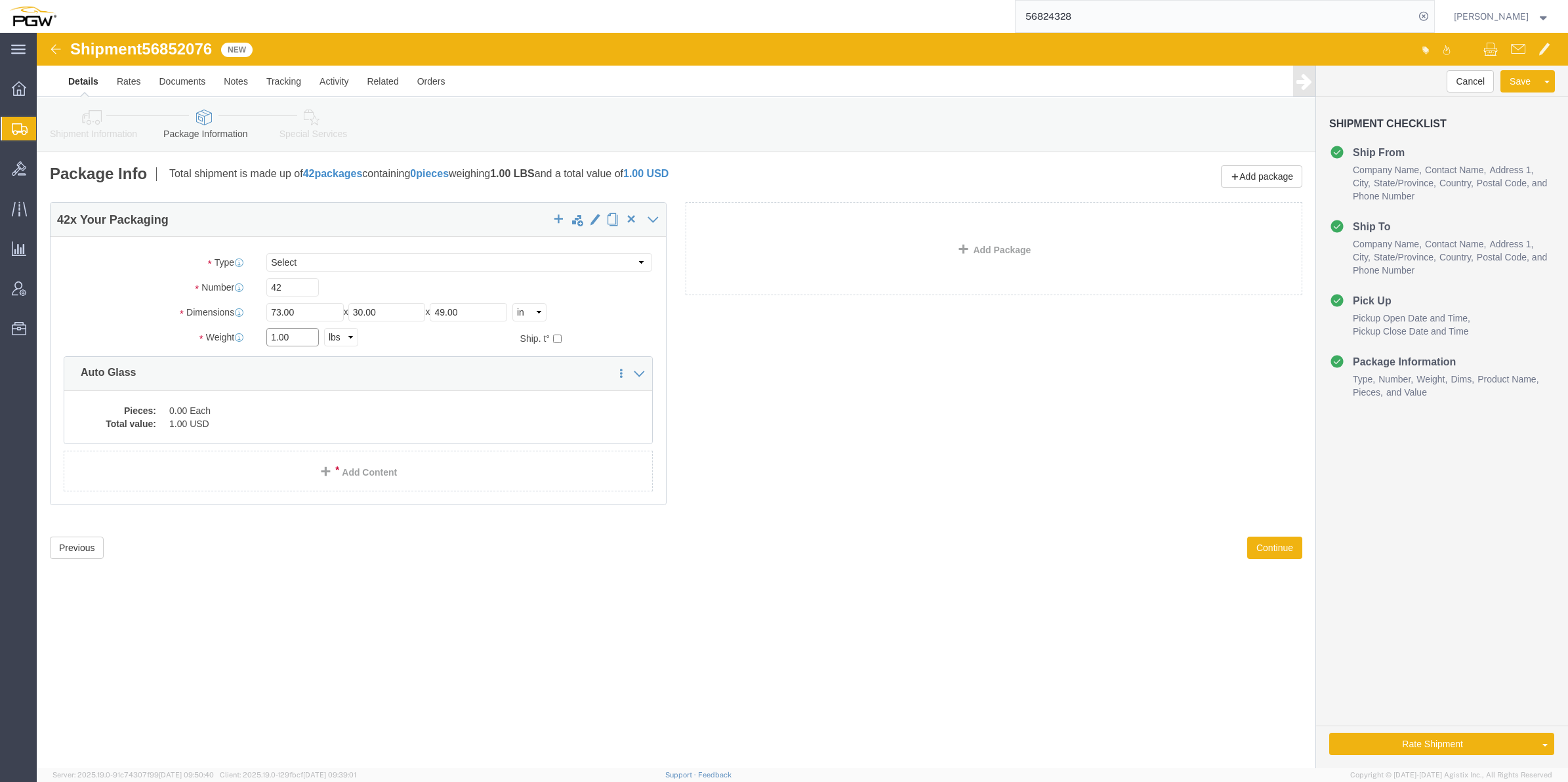
click input "1.00"
paste input "33456"
type input "33456.00"
click dd "0.00 Each"
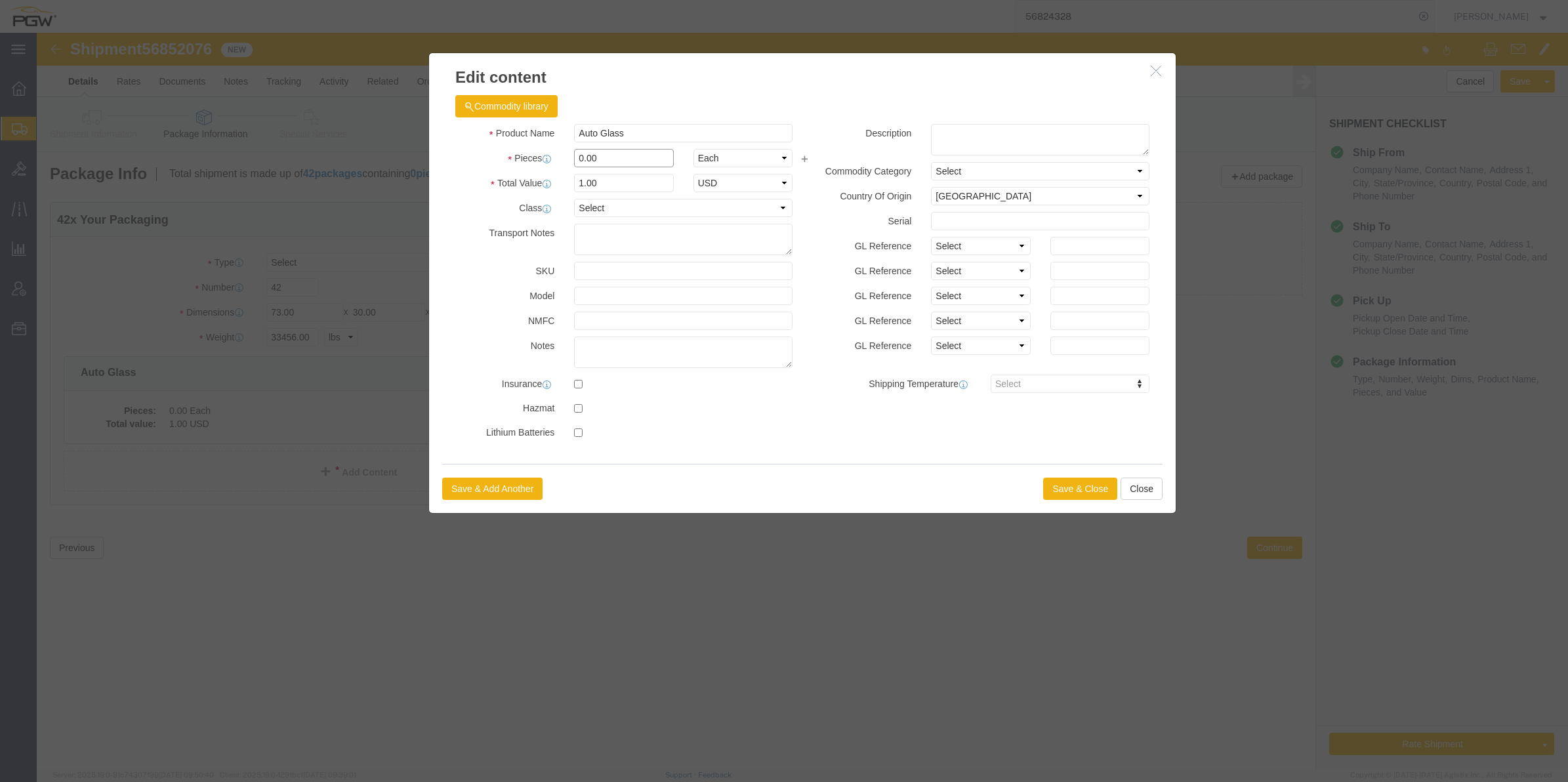
click input "0.00"
type input "42.00"
type input "42"
click button "Save & Close"
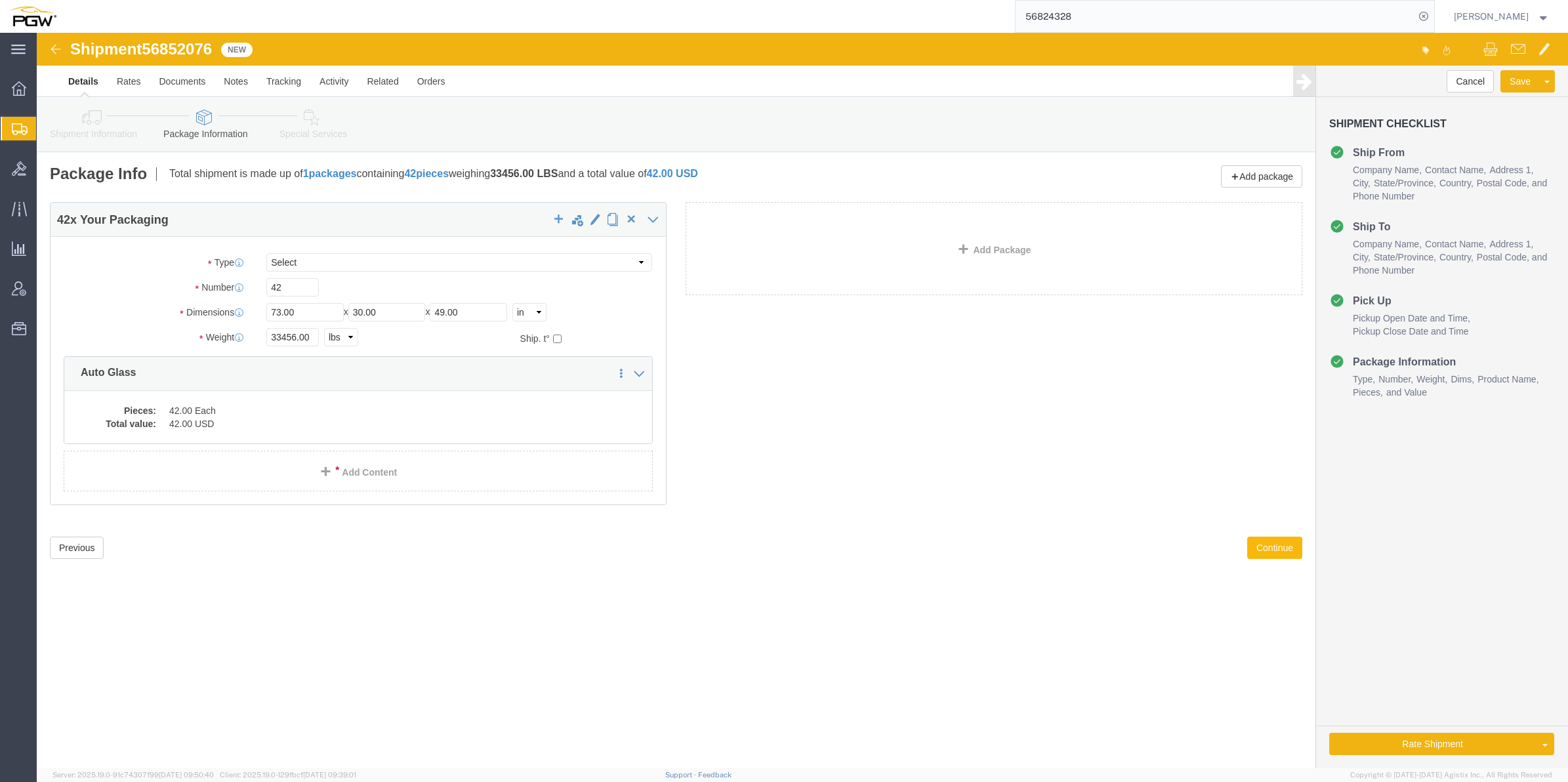
click button "Continue"
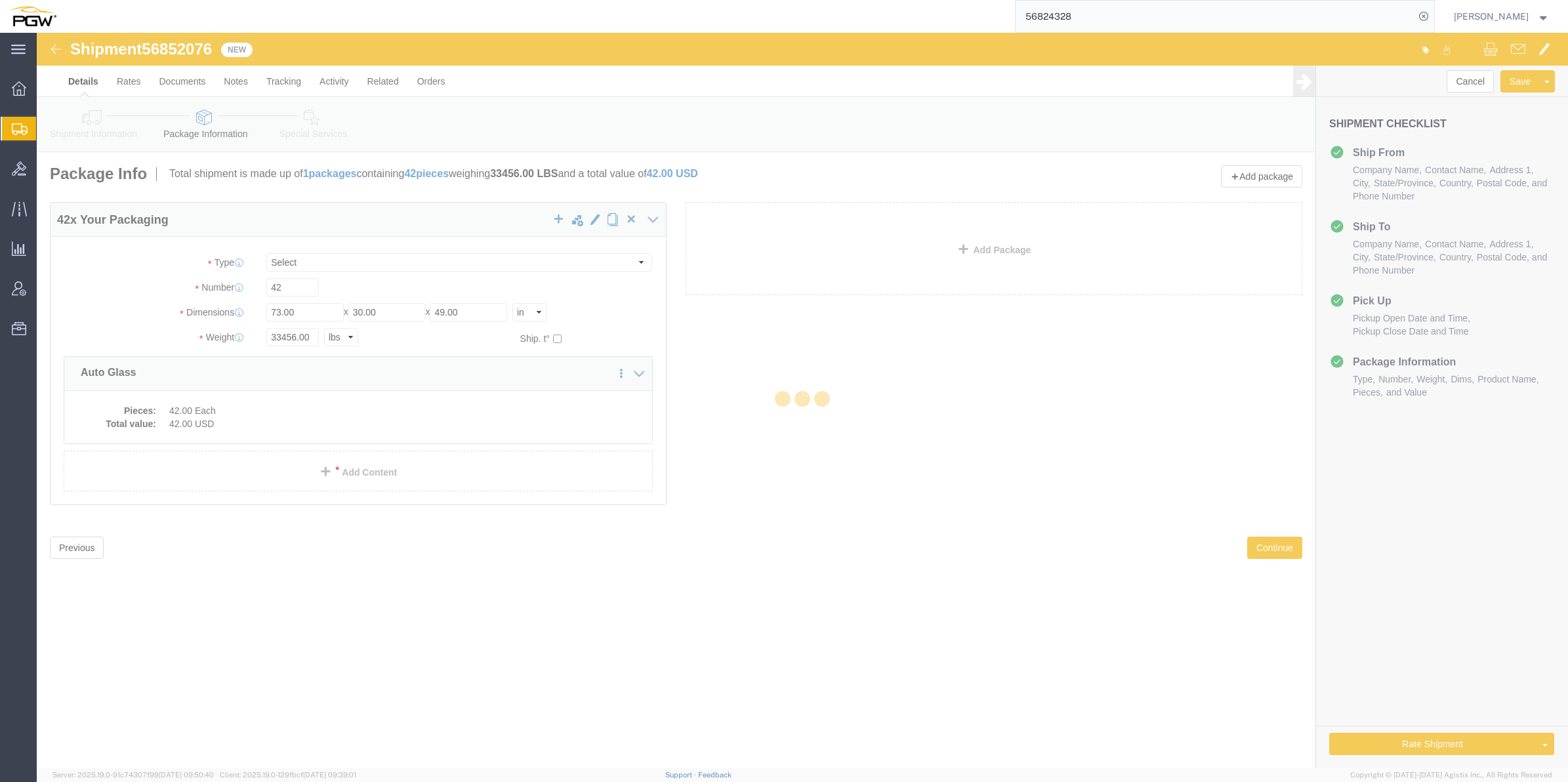
select select
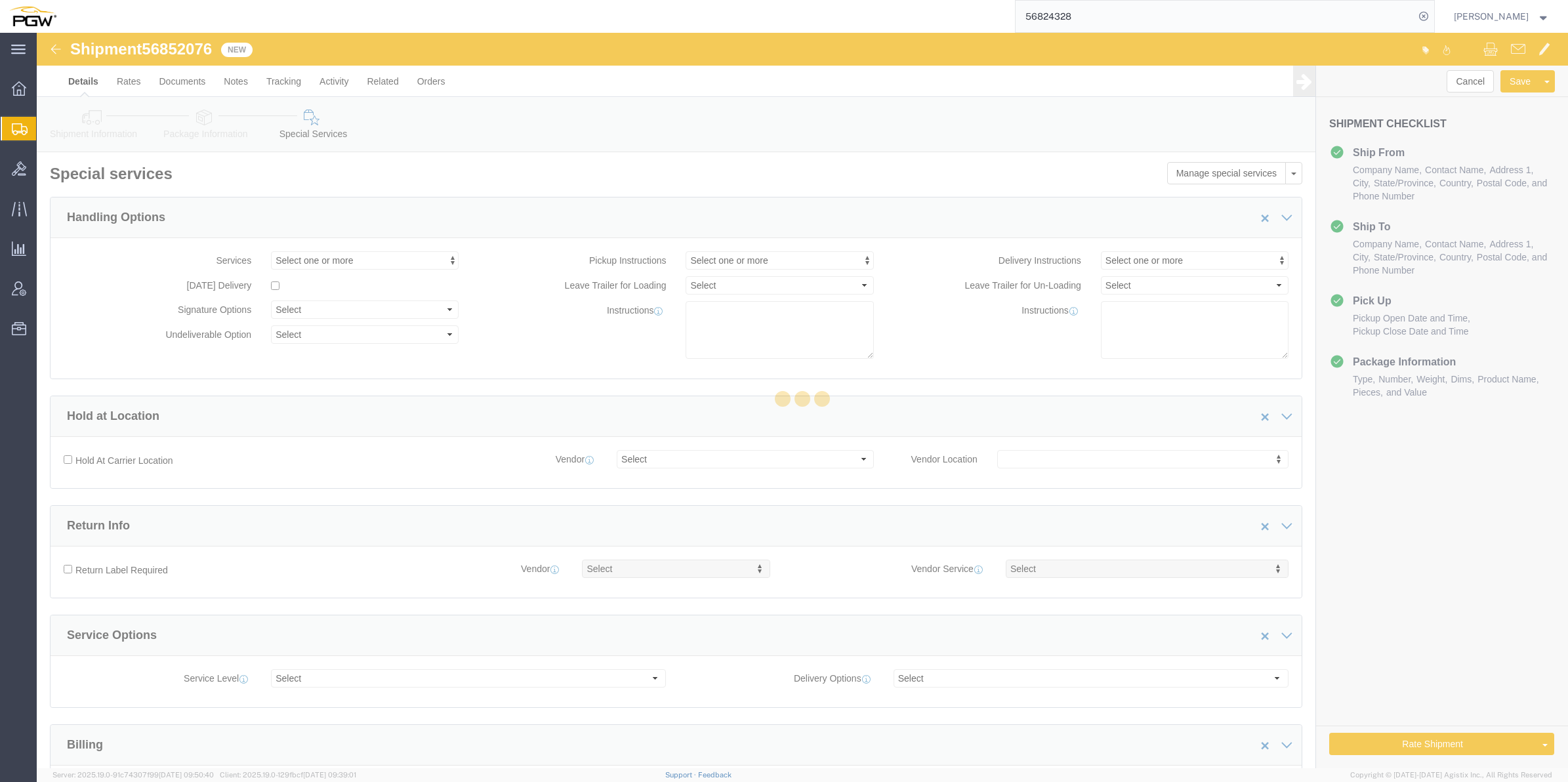
select select "COSTCENTER"
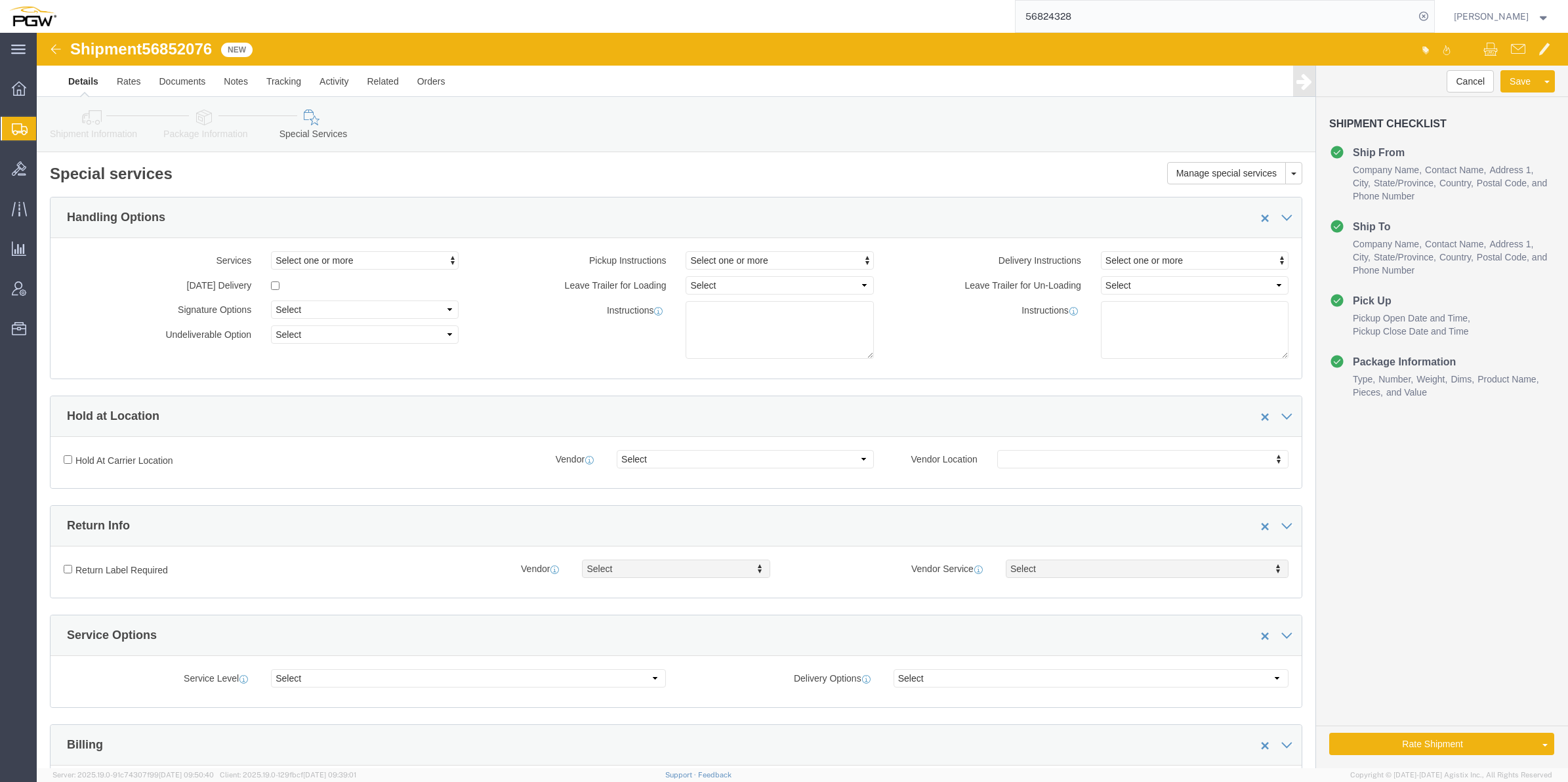
click div "Rate Shipment Send To Bid Rate And Send To Bid Rate And Autotender"
click button "Rate Shipment"
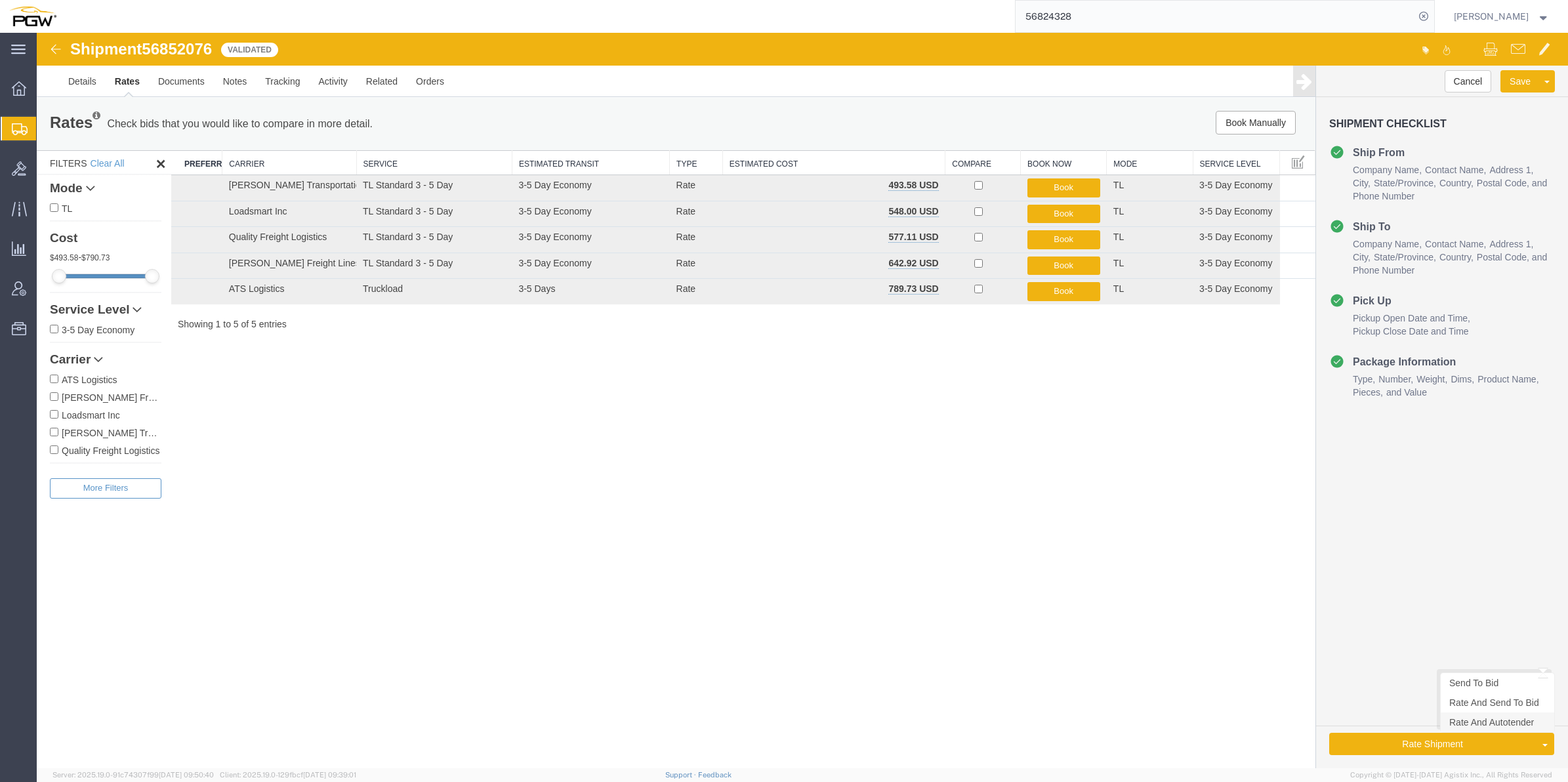
click at [1472, 727] on link "Rate And Autotender" at bounding box center [1497, 722] width 113 height 20
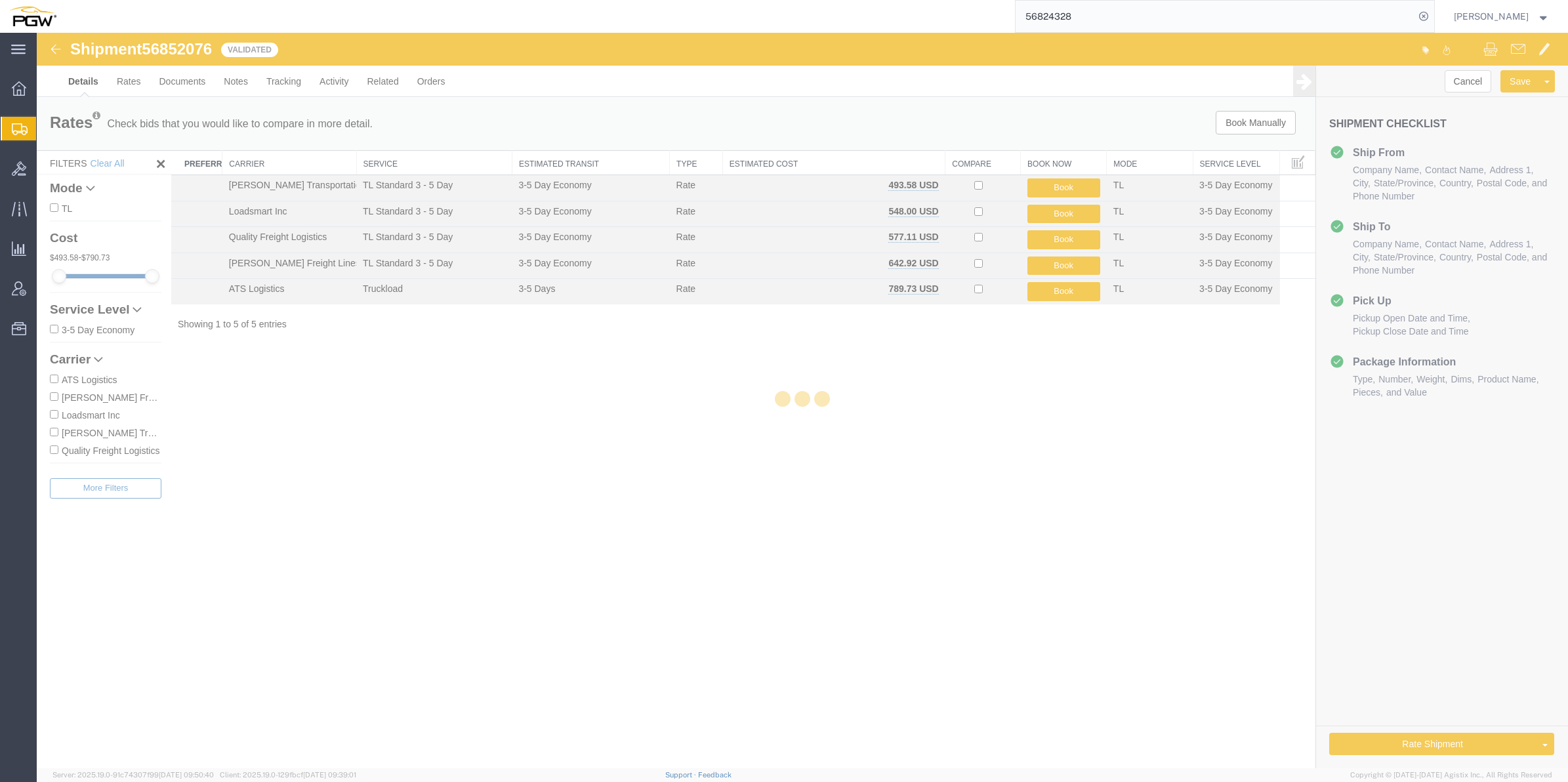
select select "61931"
select select "28313"
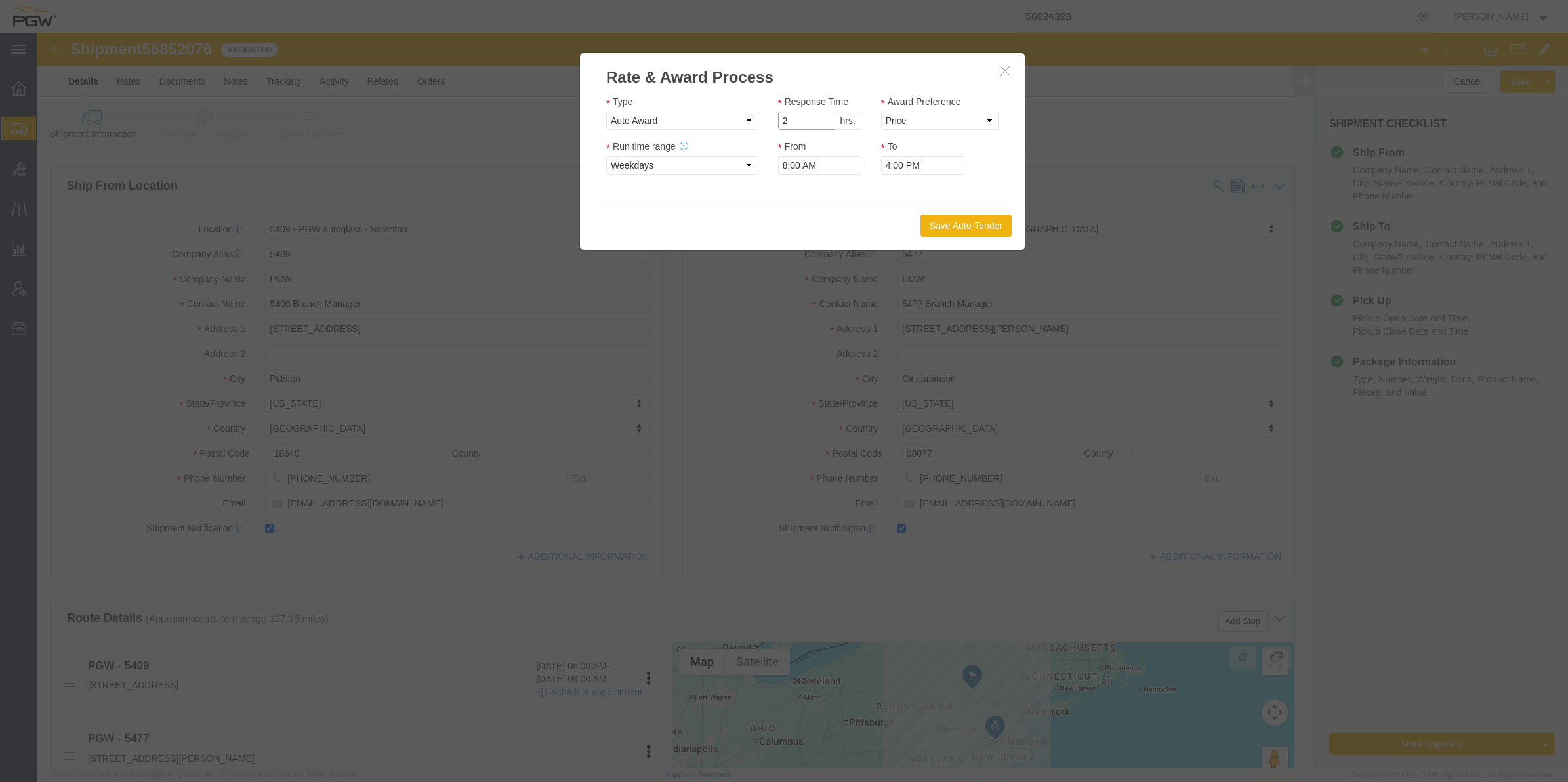
type input "2"
click input "2"
click select "Price Carrier Rank"
select select "LANE_RANK"
click select "Price Carrier Rank"
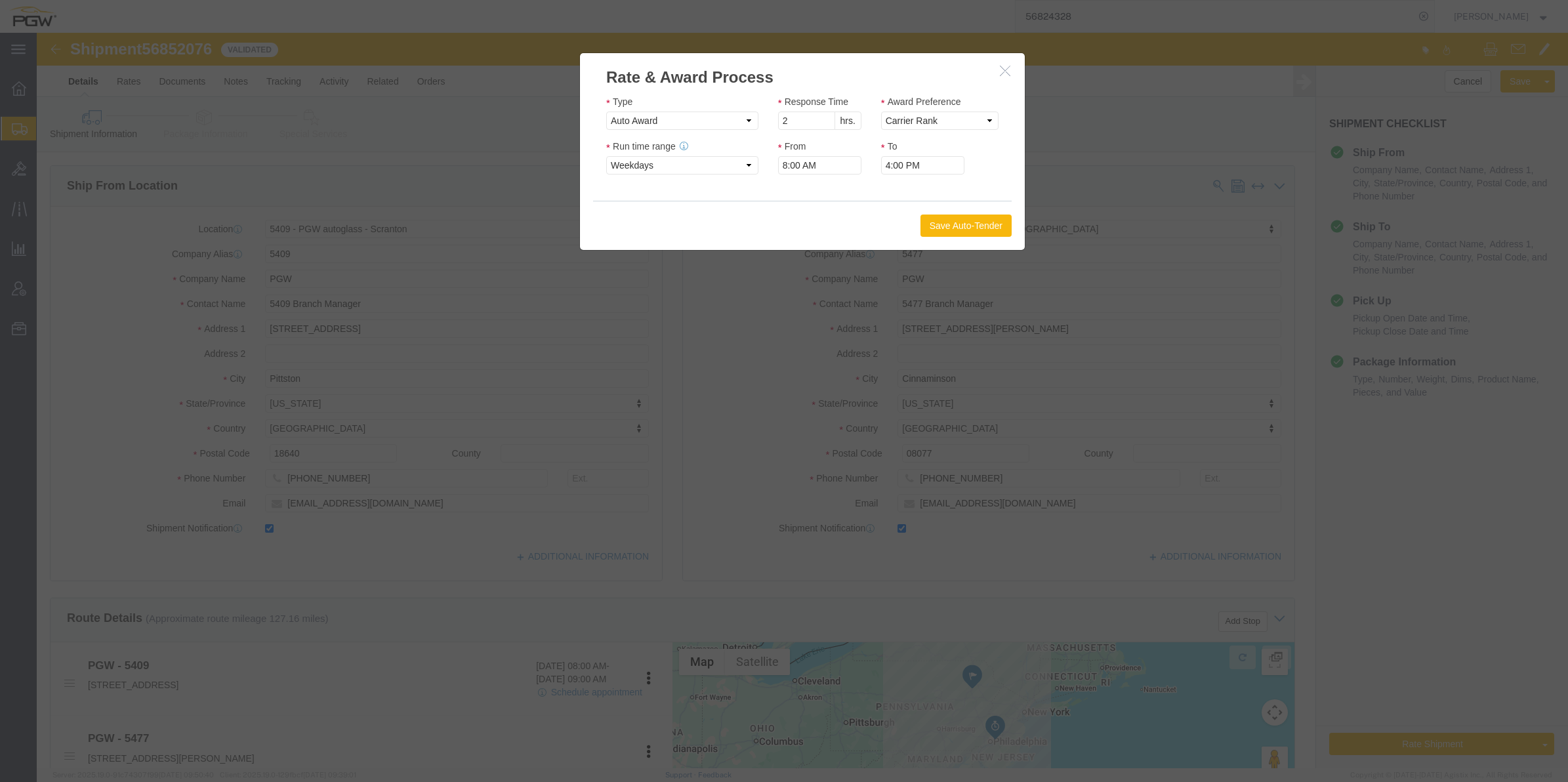
click button "Save Auto-Tender"
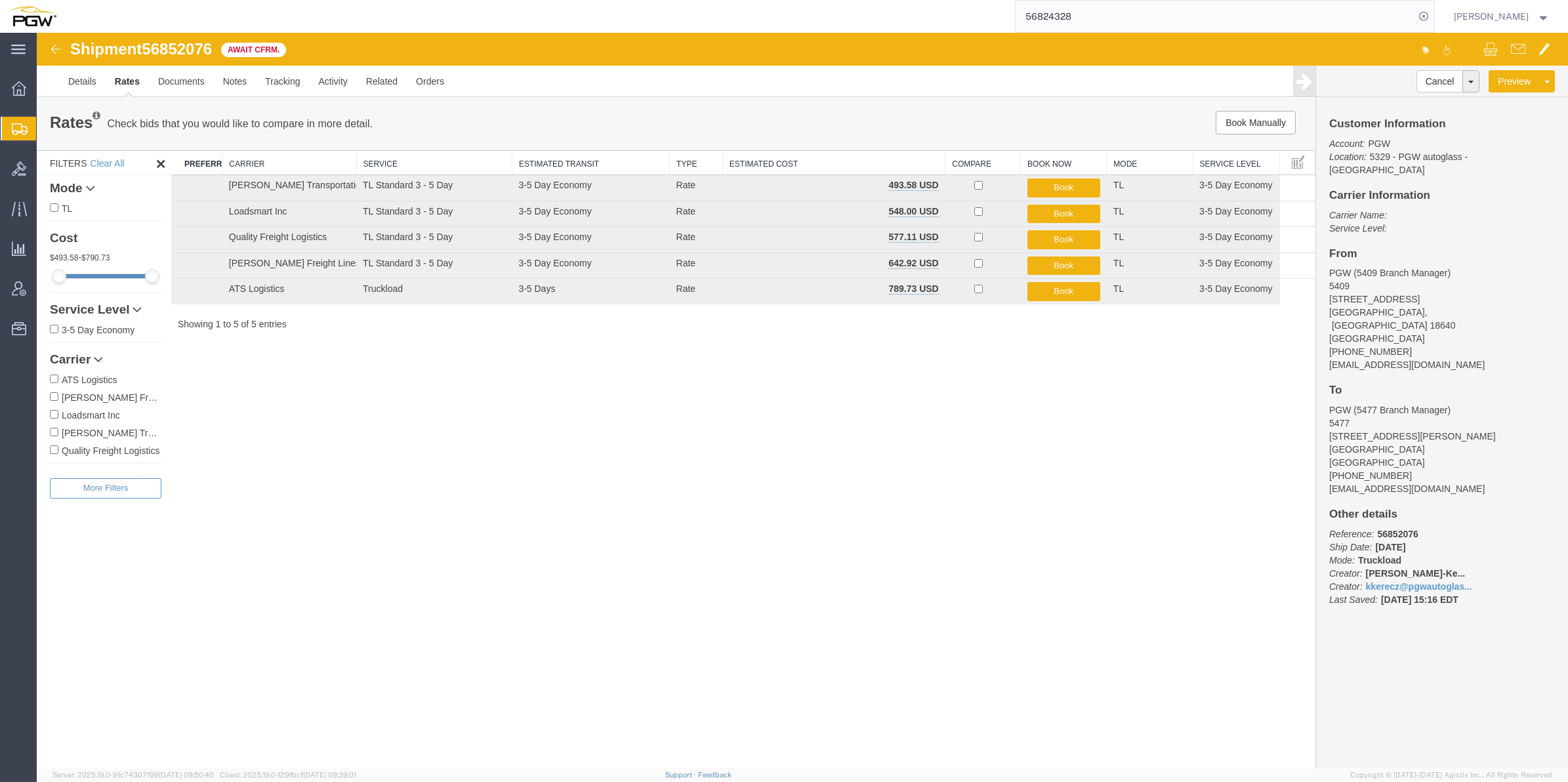
click at [186, 54] on span "56852076" at bounding box center [177, 48] width 70 height 18
copy span "56852076"
click at [92, 77] on link "Details" at bounding box center [82, 81] width 46 height 31
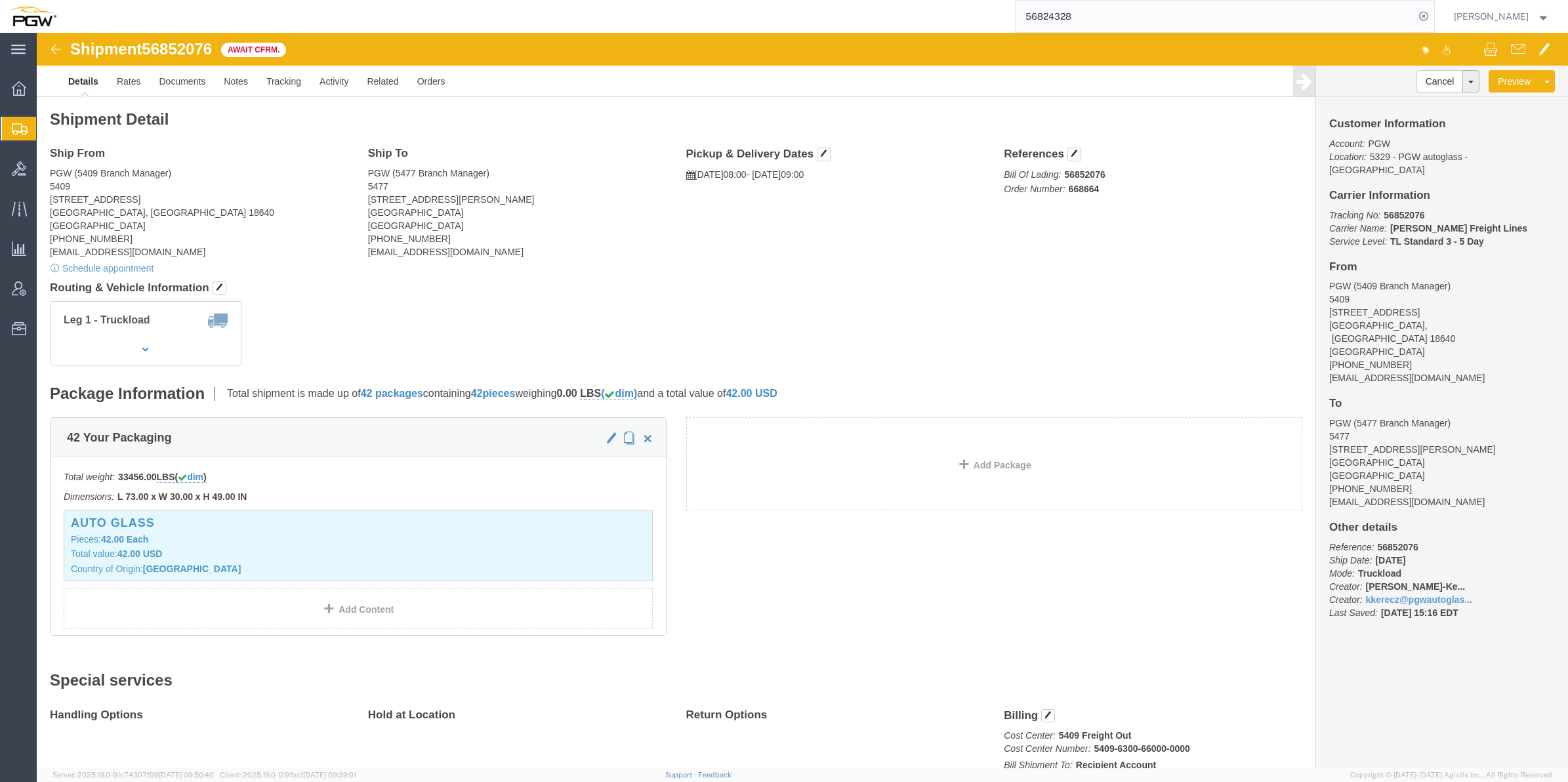
click b "668664"
drag, startPoint x: 1041, startPoint y: 156, endPoint x: 1033, endPoint y: 155, distance: 8.1
click b "668664"
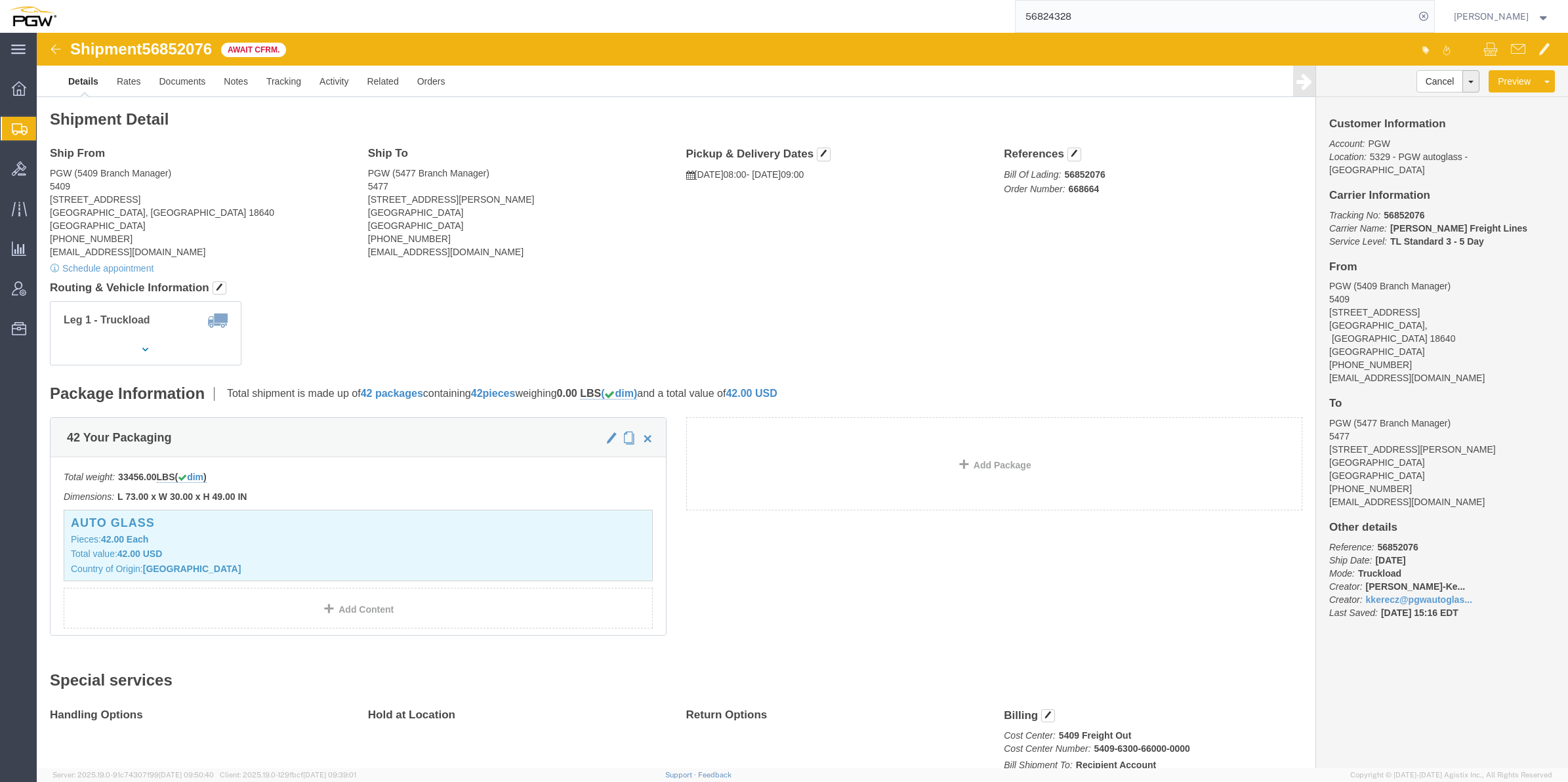
click b "668664"
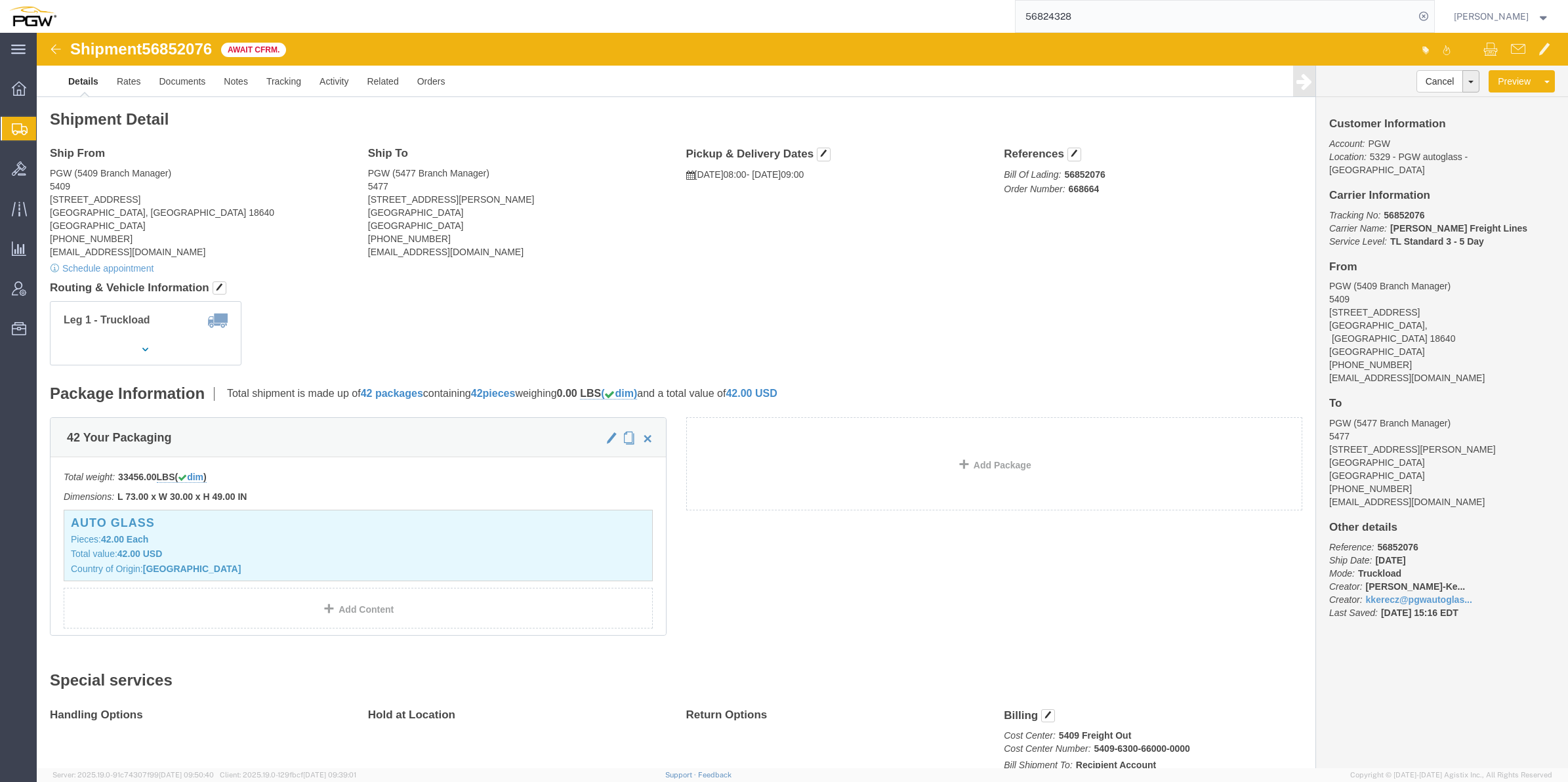
click b "668664"
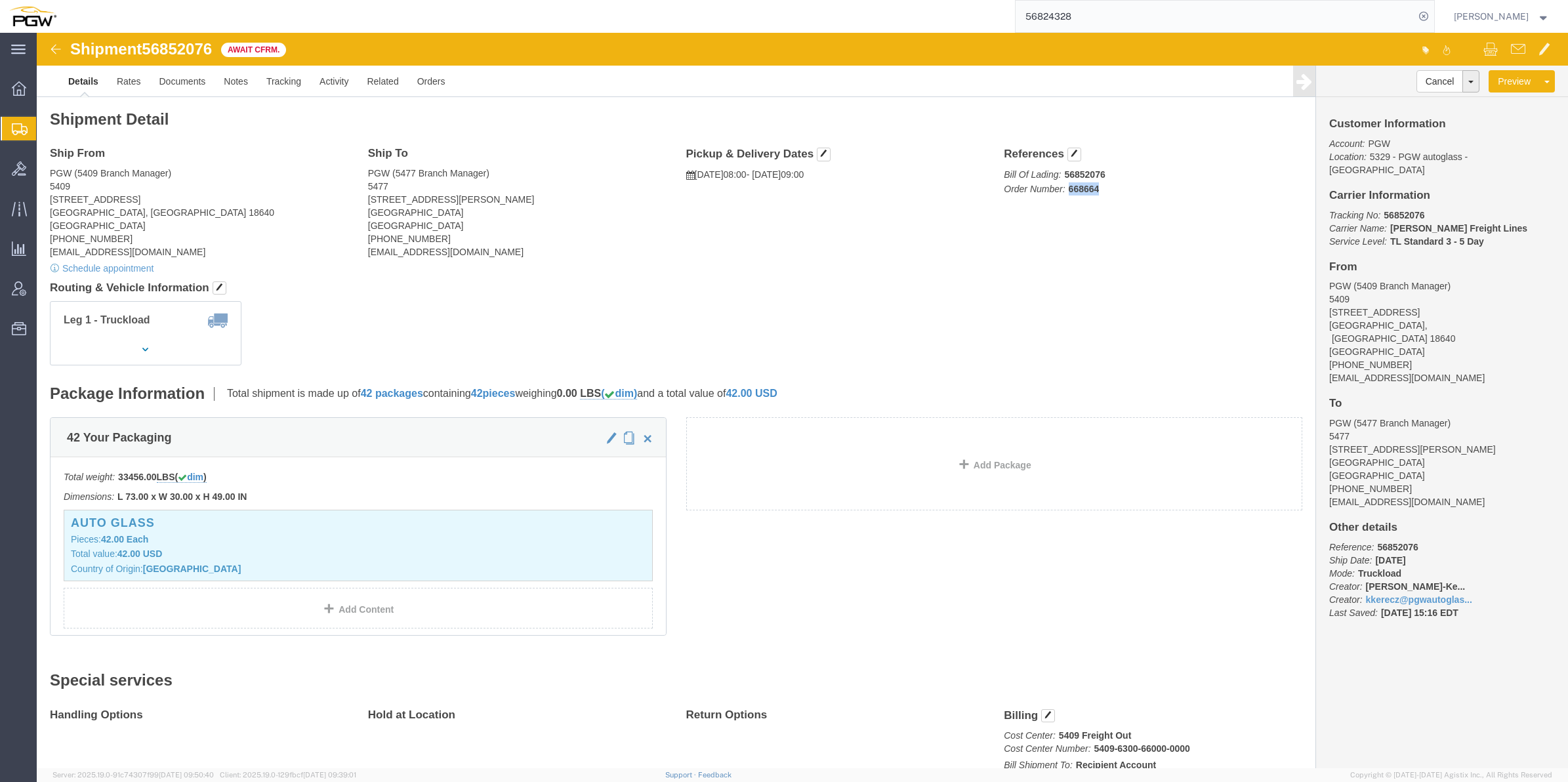
click p "Bill Of Lading: 56852076 Order Number: 668664"
drag, startPoint x: 1060, startPoint y: 157, endPoint x: 1051, endPoint y: 157, distance: 9.0
drag, startPoint x: 1051, startPoint y: 157, endPoint x: 1040, endPoint y: 157, distance: 11.0
click b "668664"
drag, startPoint x: 1025, startPoint y: 157, endPoint x: 1059, endPoint y: 158, distance: 34.0
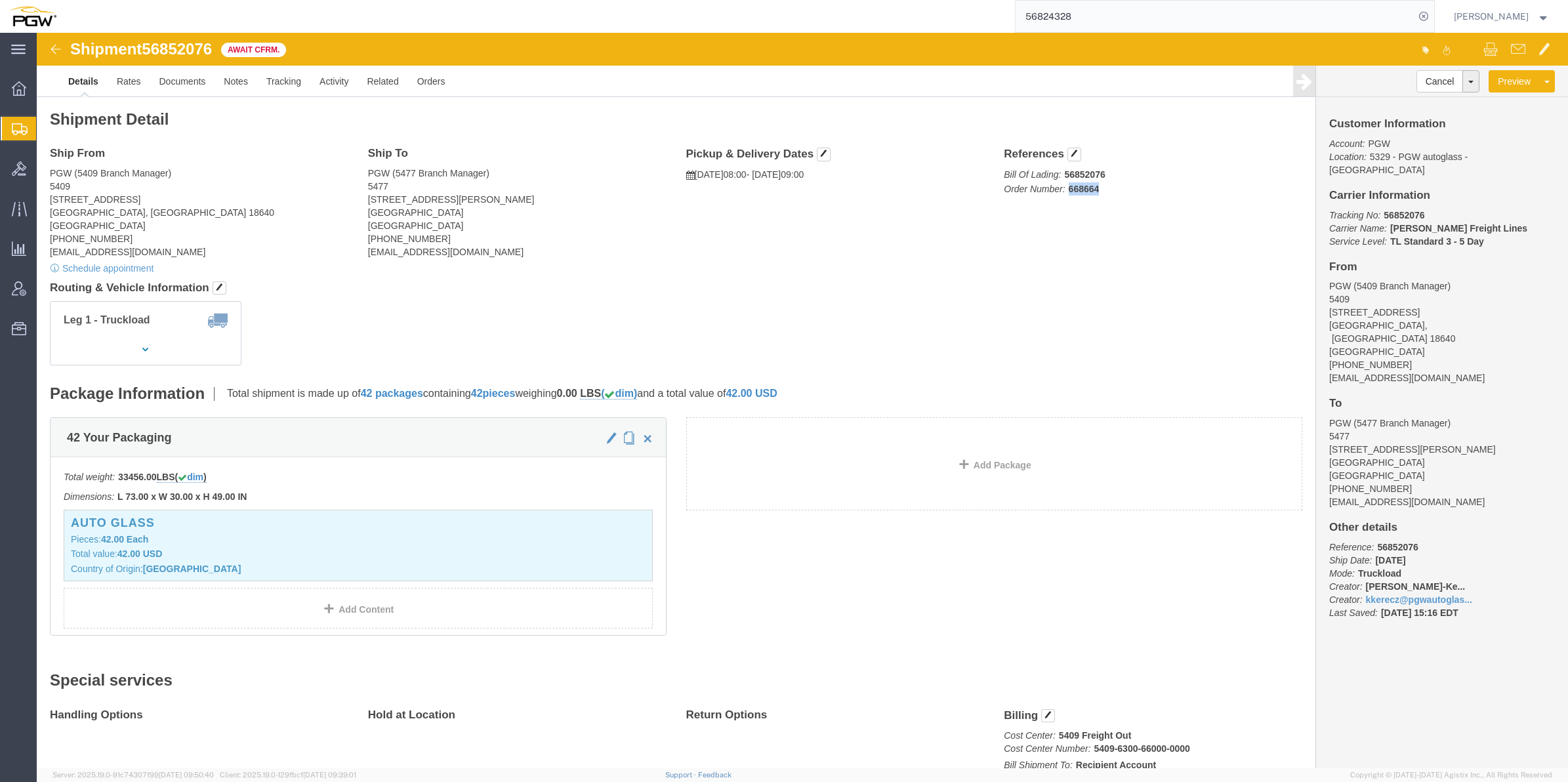
click p "Bill Of Lading: 56852076 Order Number: 668664"
drag, startPoint x: 1059, startPoint y: 158, endPoint x: 1050, endPoint y: 158, distance: 9.0
drag, startPoint x: 1050, startPoint y: 158, endPoint x: 1033, endPoint y: 161, distance: 17.3
click b "668664"
drag, startPoint x: 1027, startPoint y: 157, endPoint x: 1059, endPoint y: 156, distance: 32.0
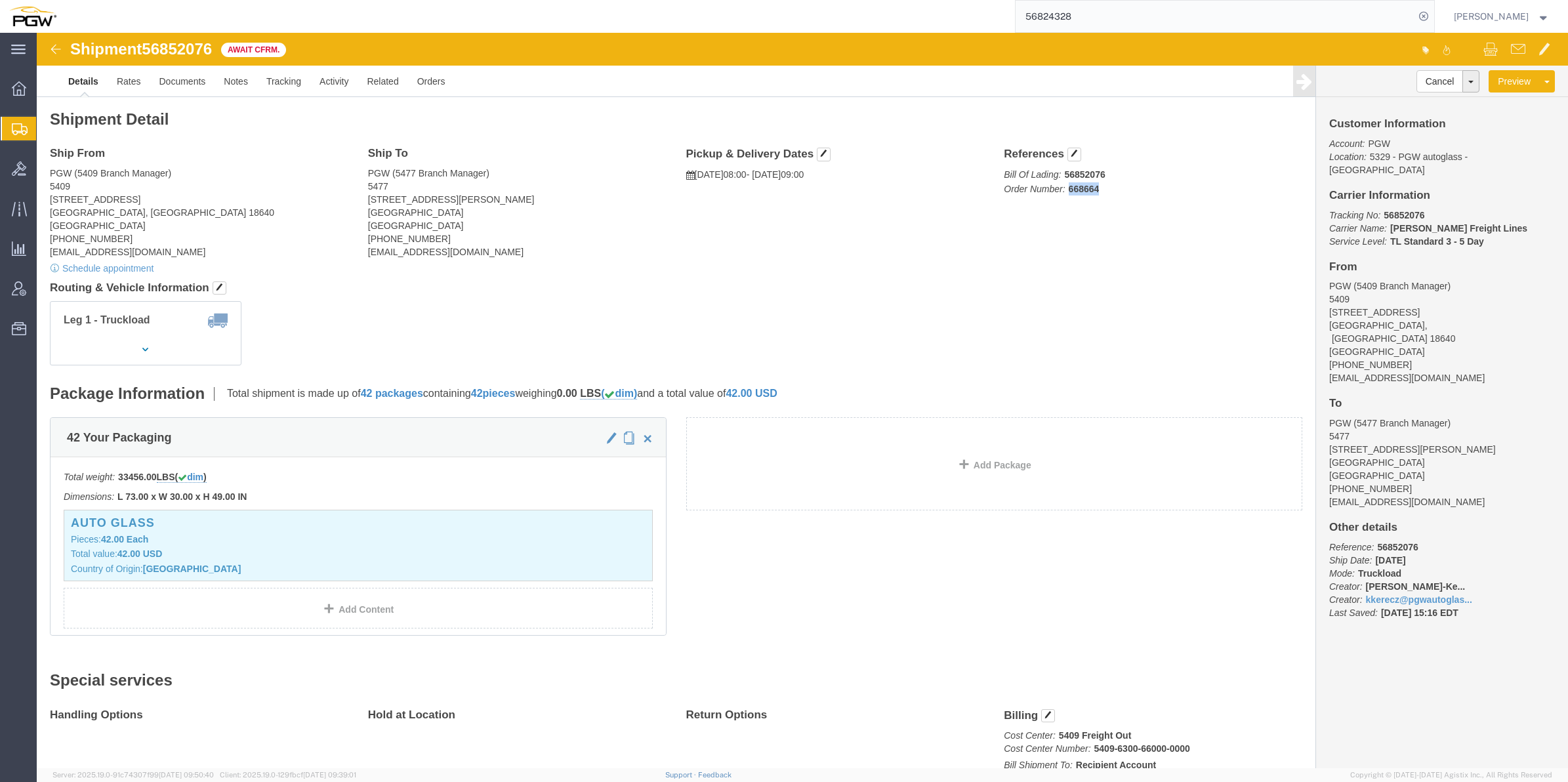
click p "Bill Of Lading: 56852076 Order Number: 668664"
copy b "668664"
click button "button"
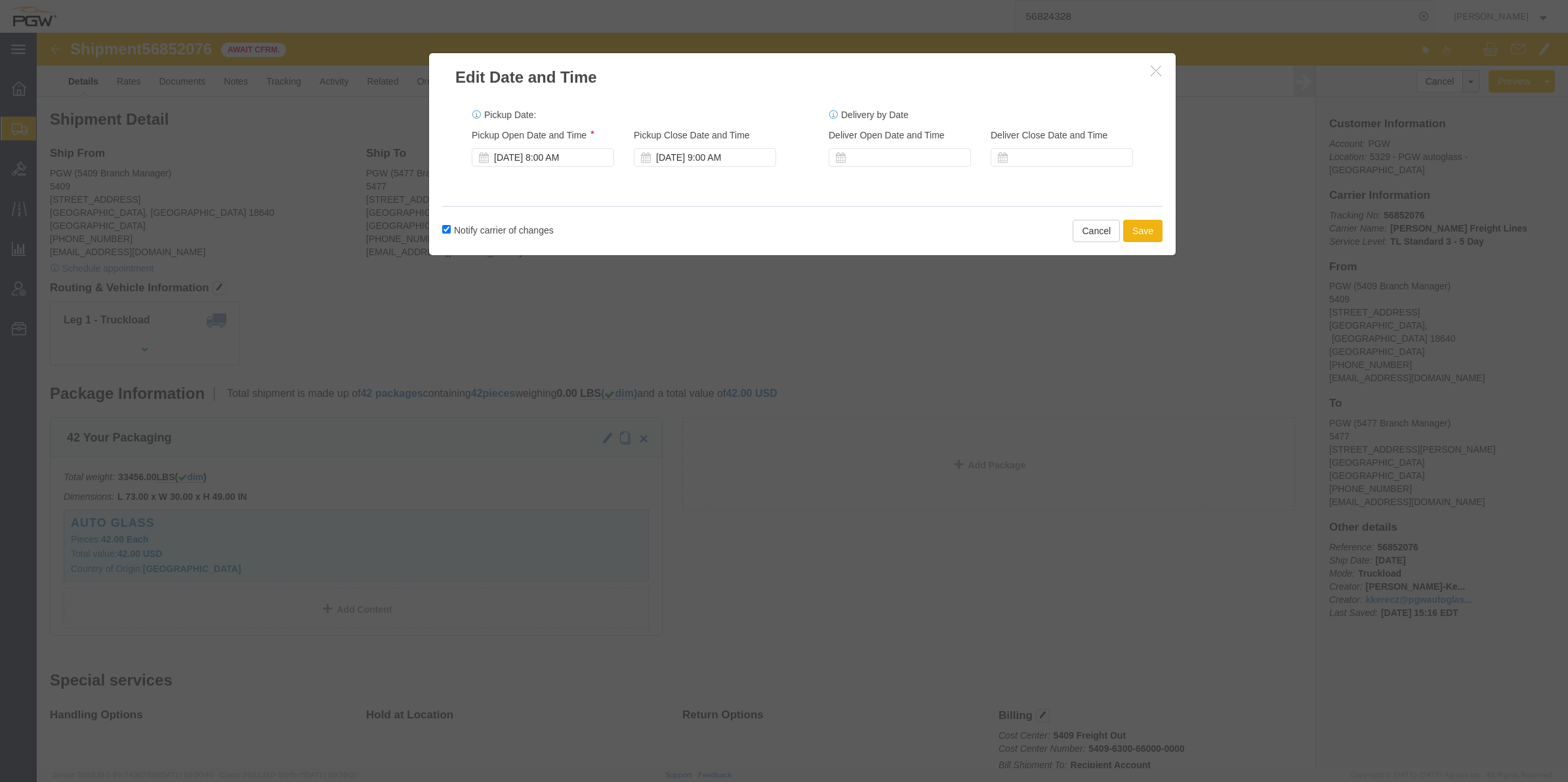
click button "button"
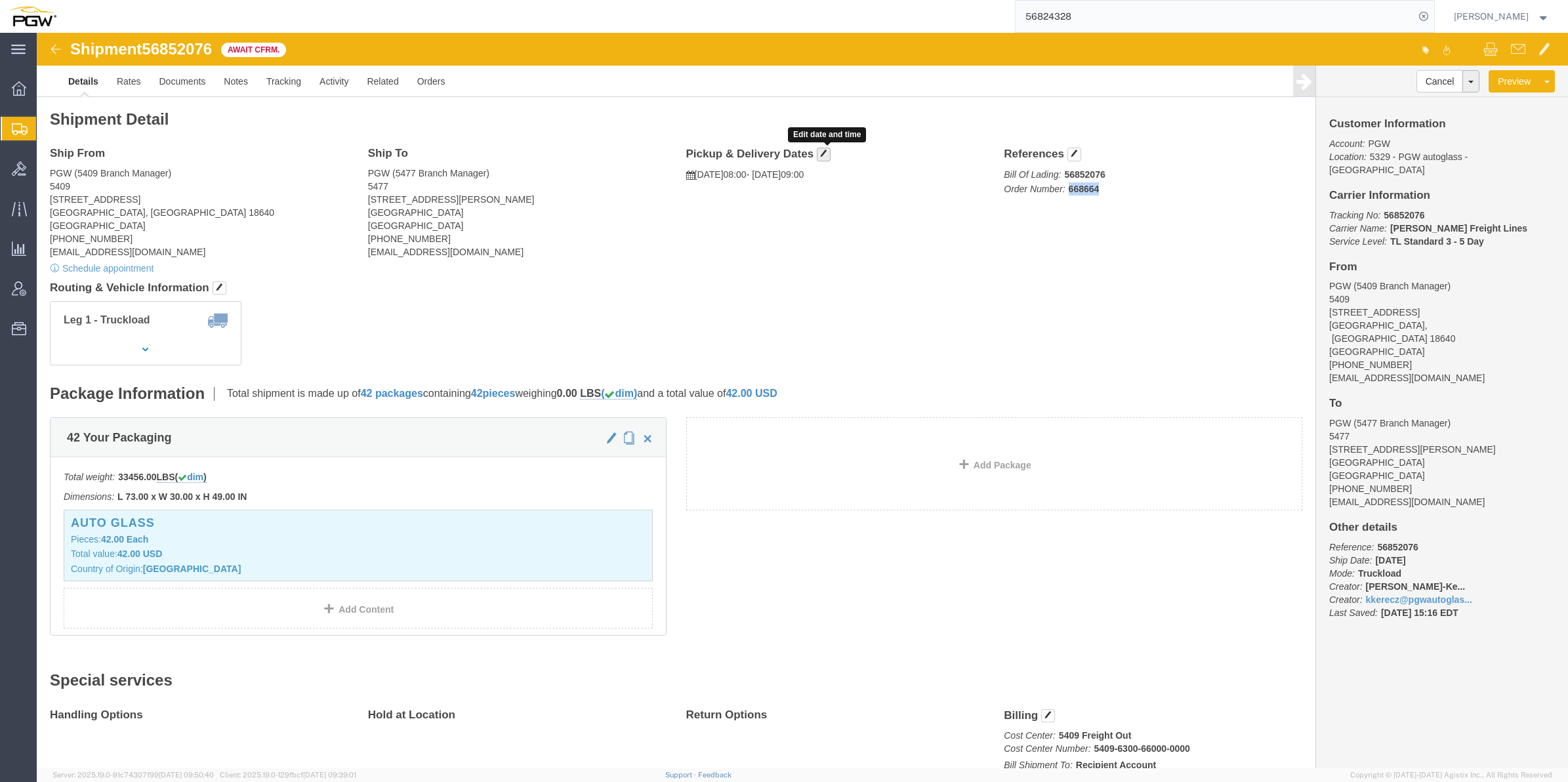
click button "button"
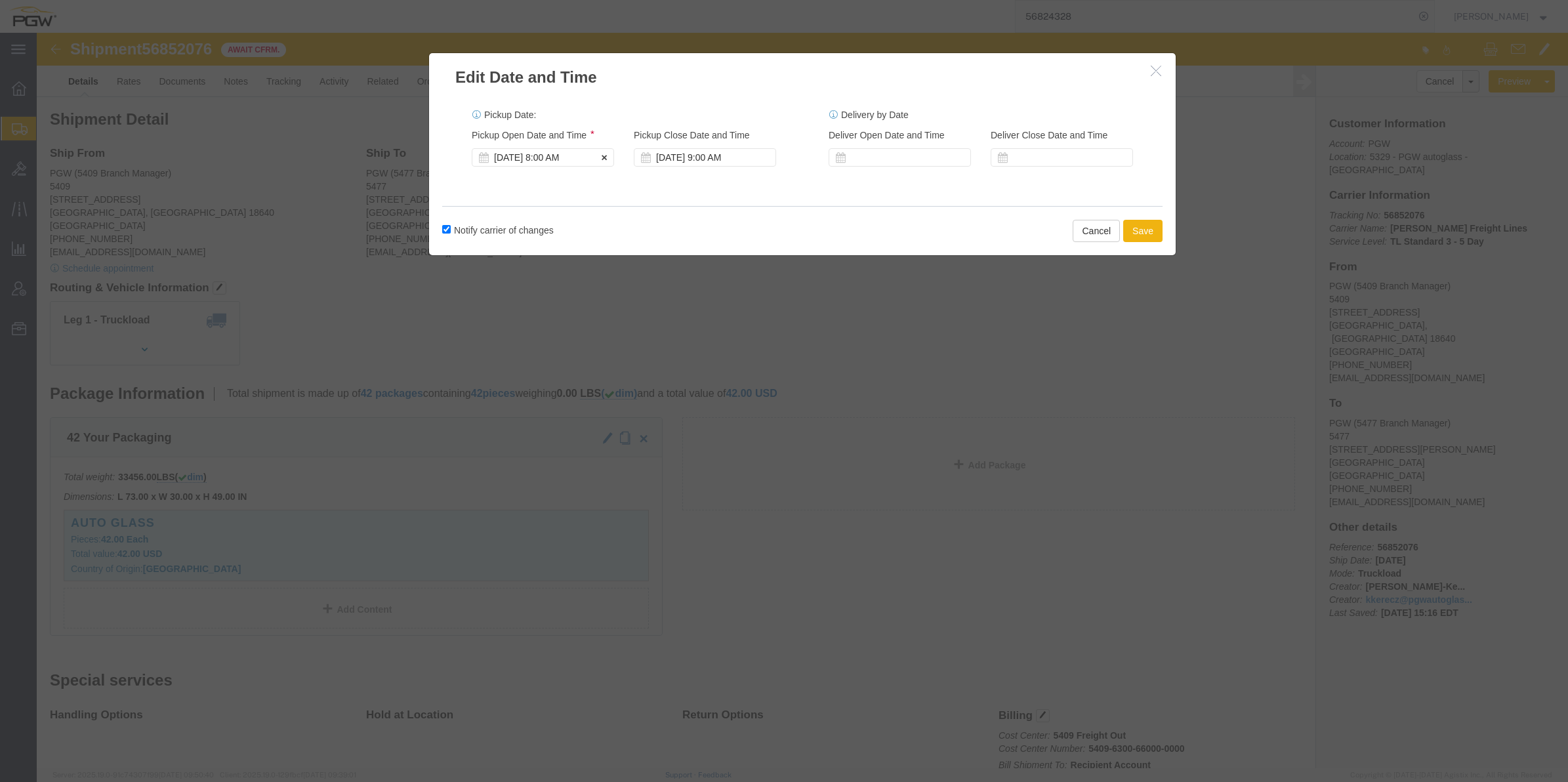
click div "[DATE] 8:00 AM"
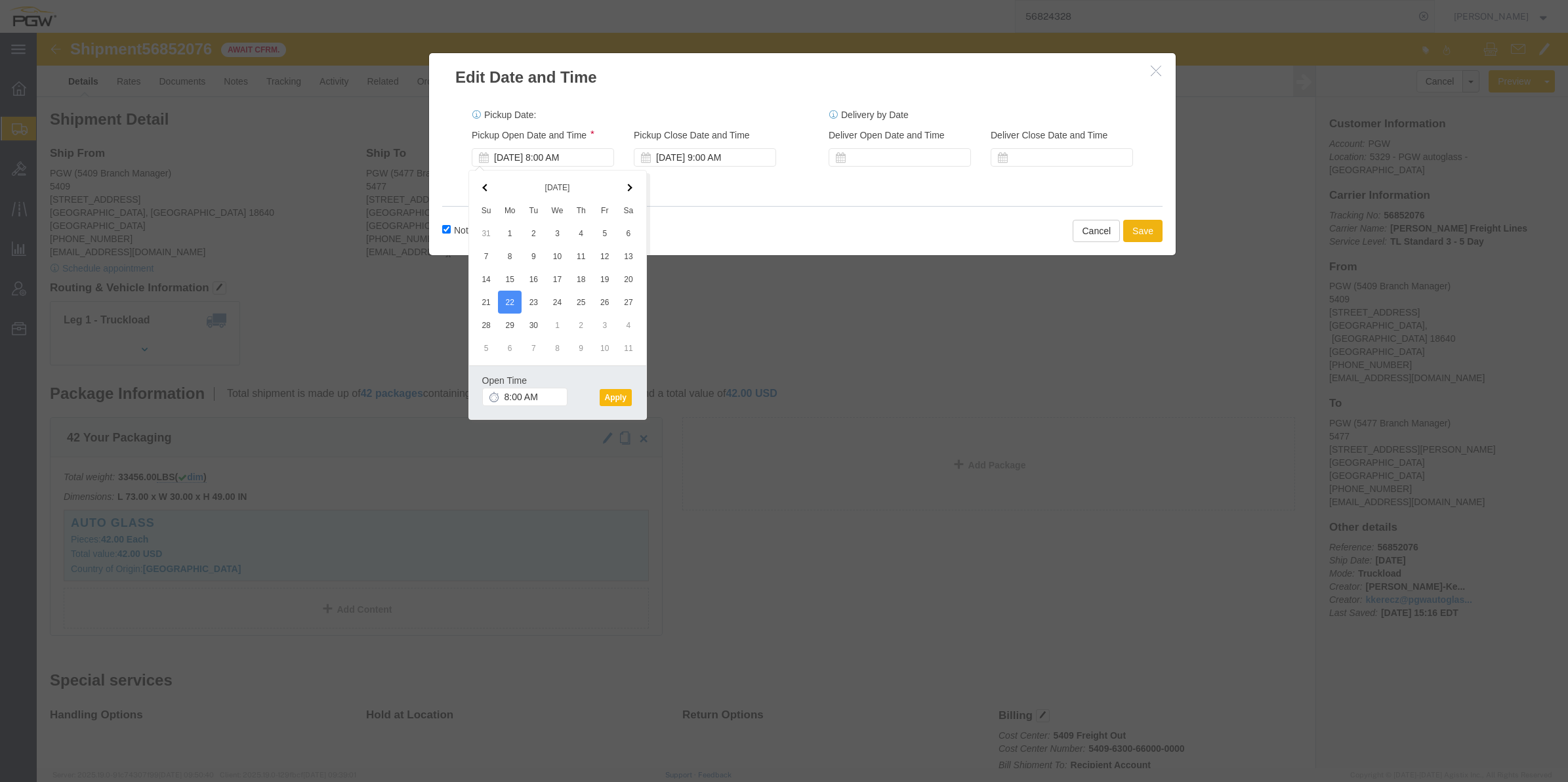
click button "Apply"
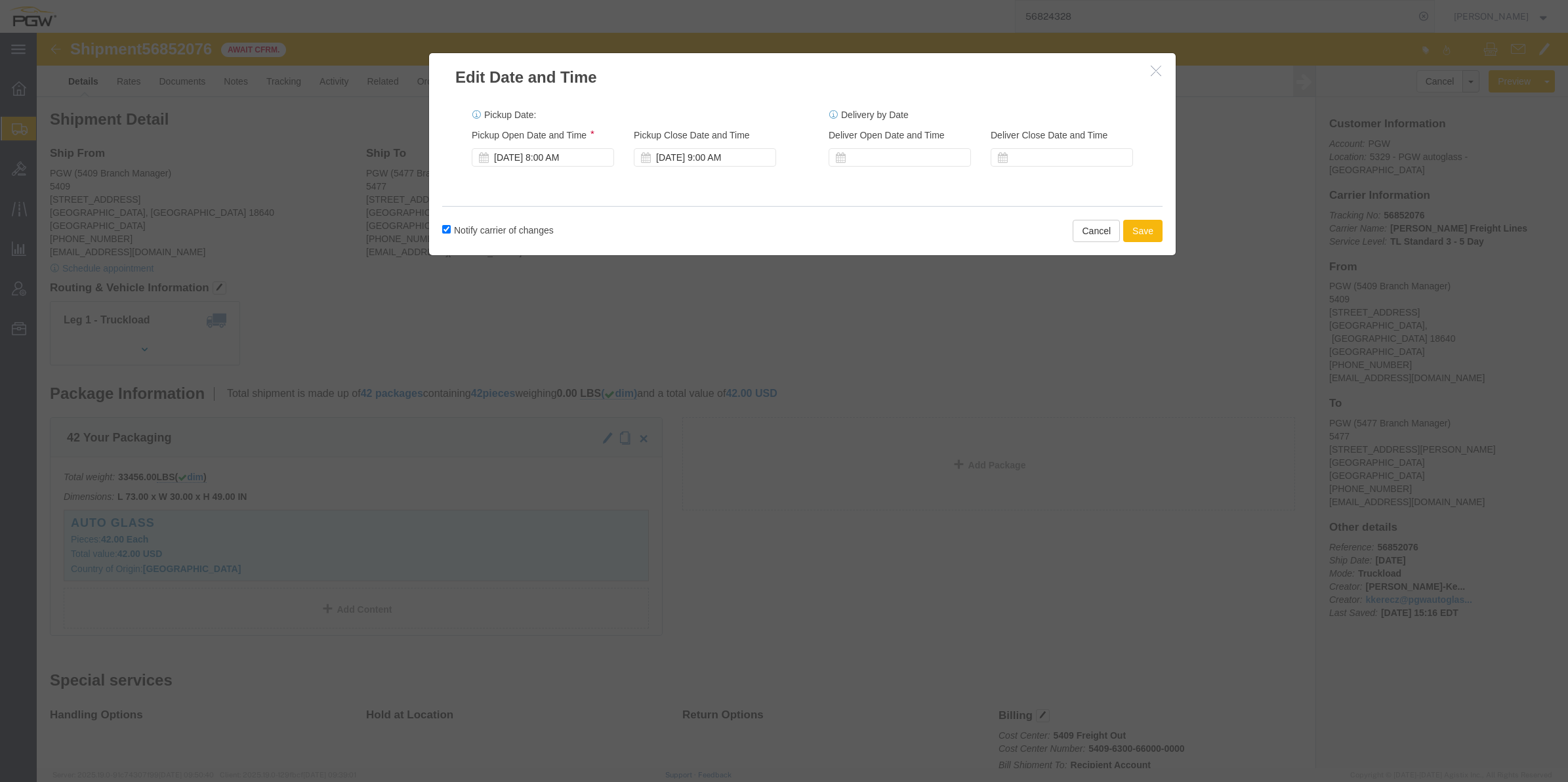
click button "Save"
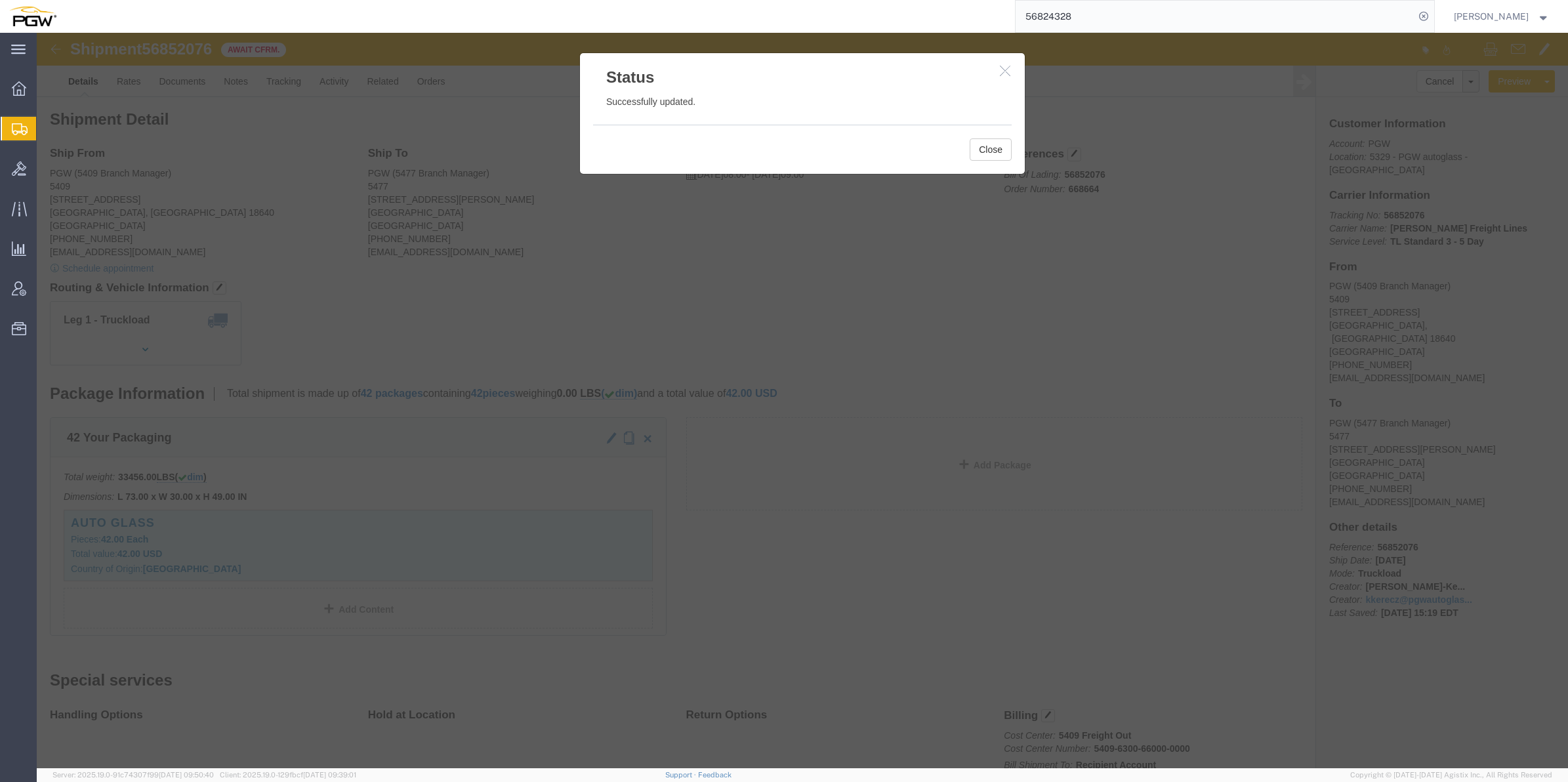
click icon "button"
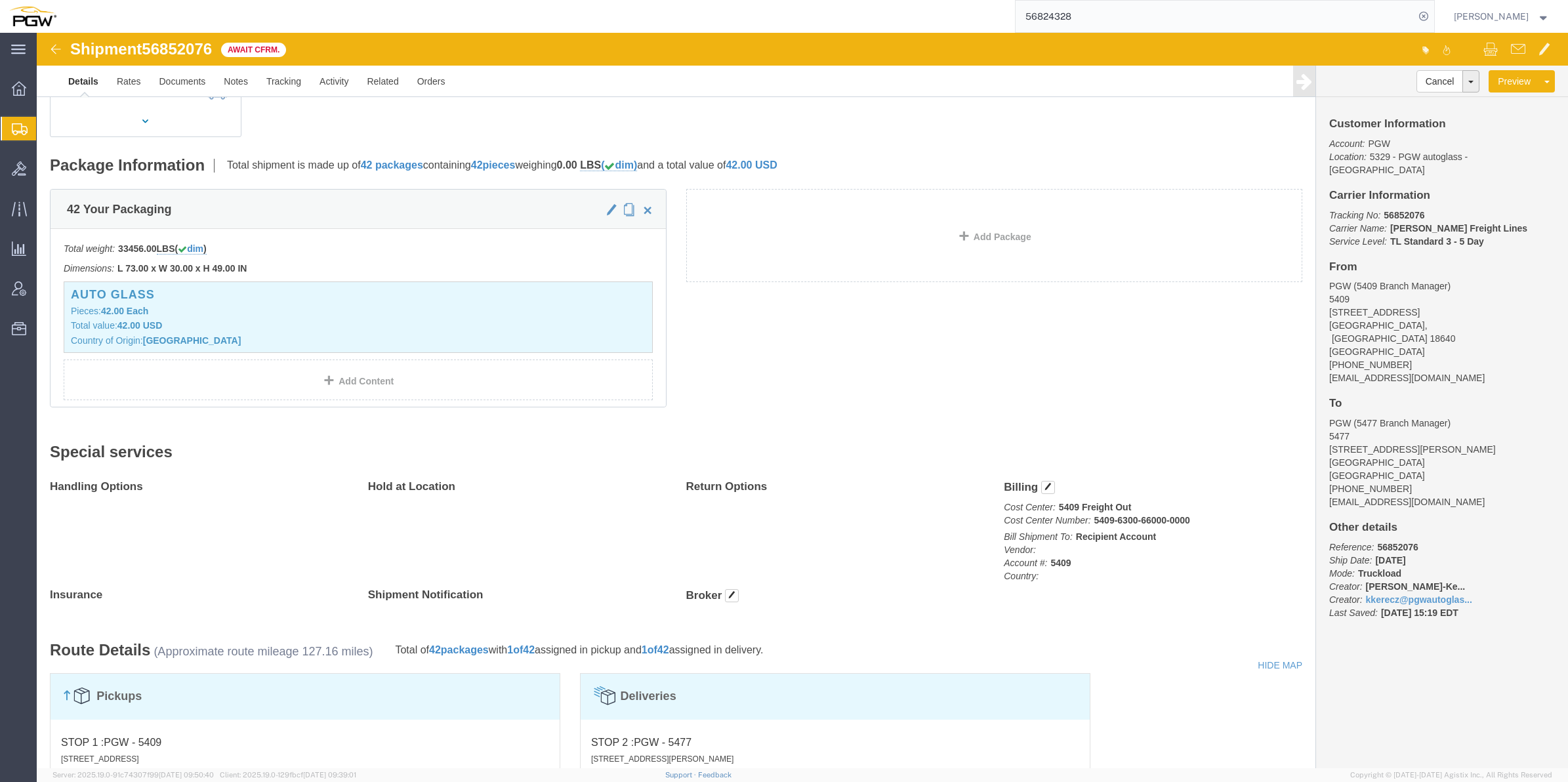
scroll to position [246, 0]
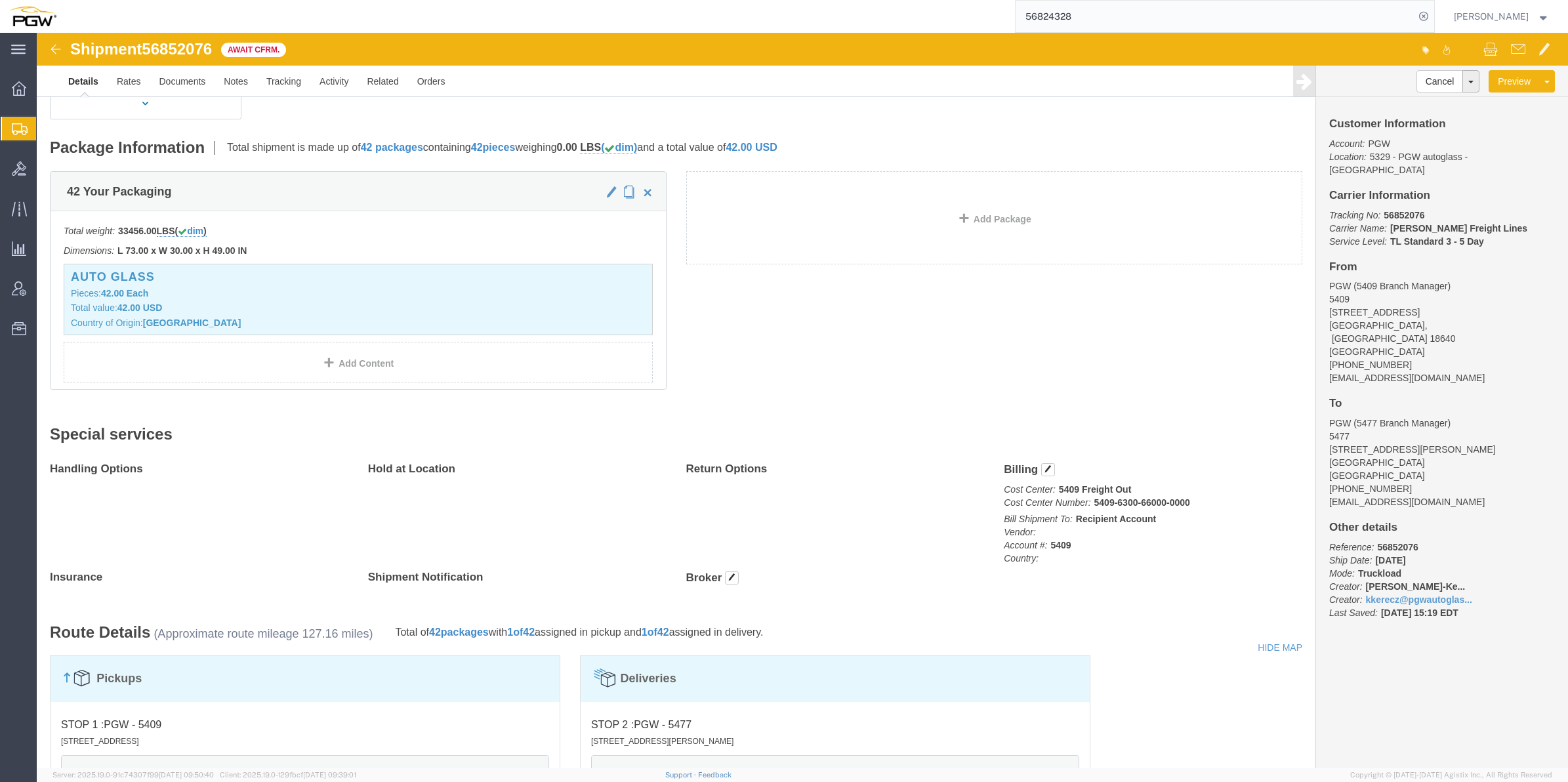
click b "33456.00"
copy b "33456.00"
click span "56852076"
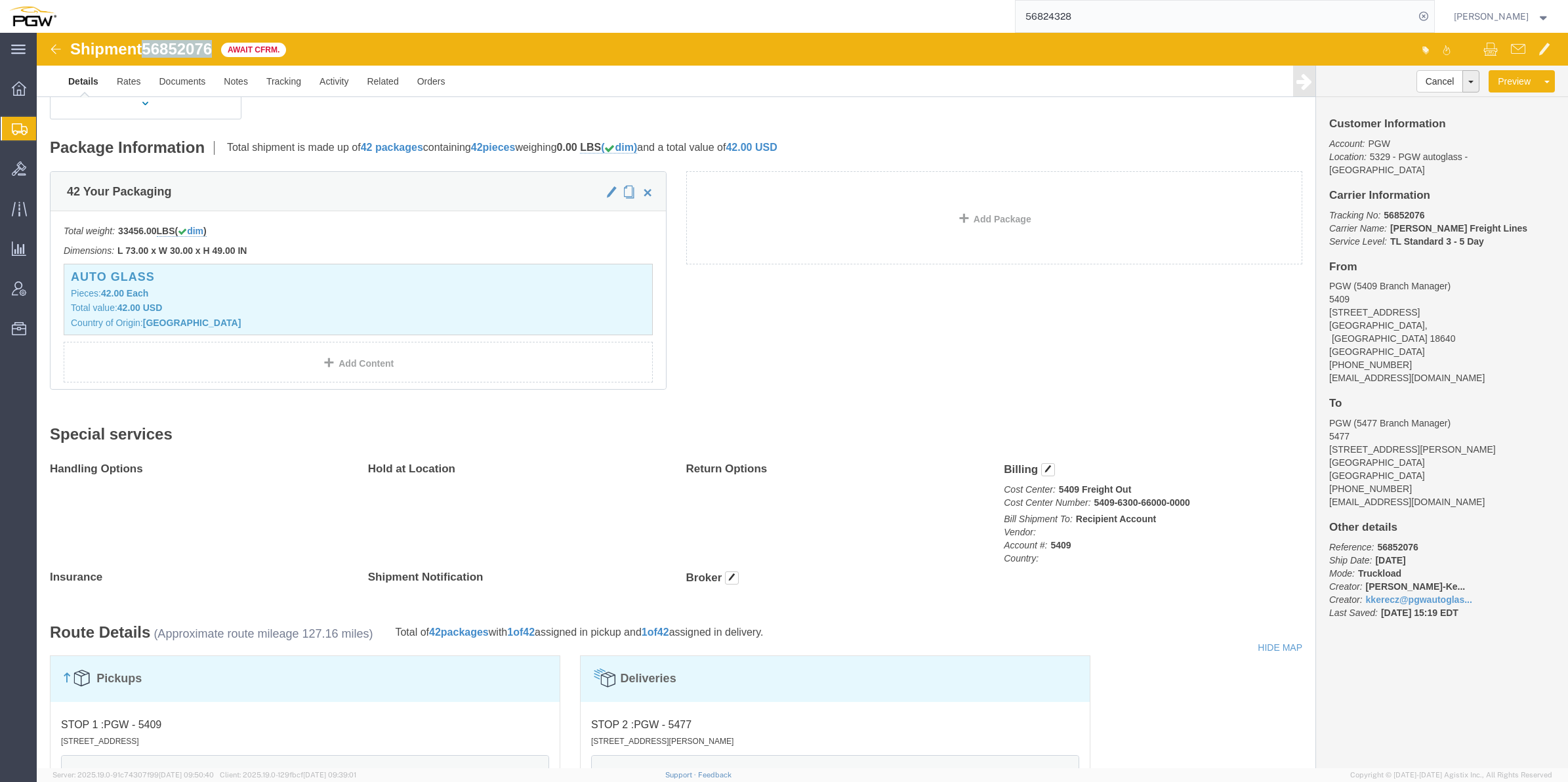
copy span "56852076"
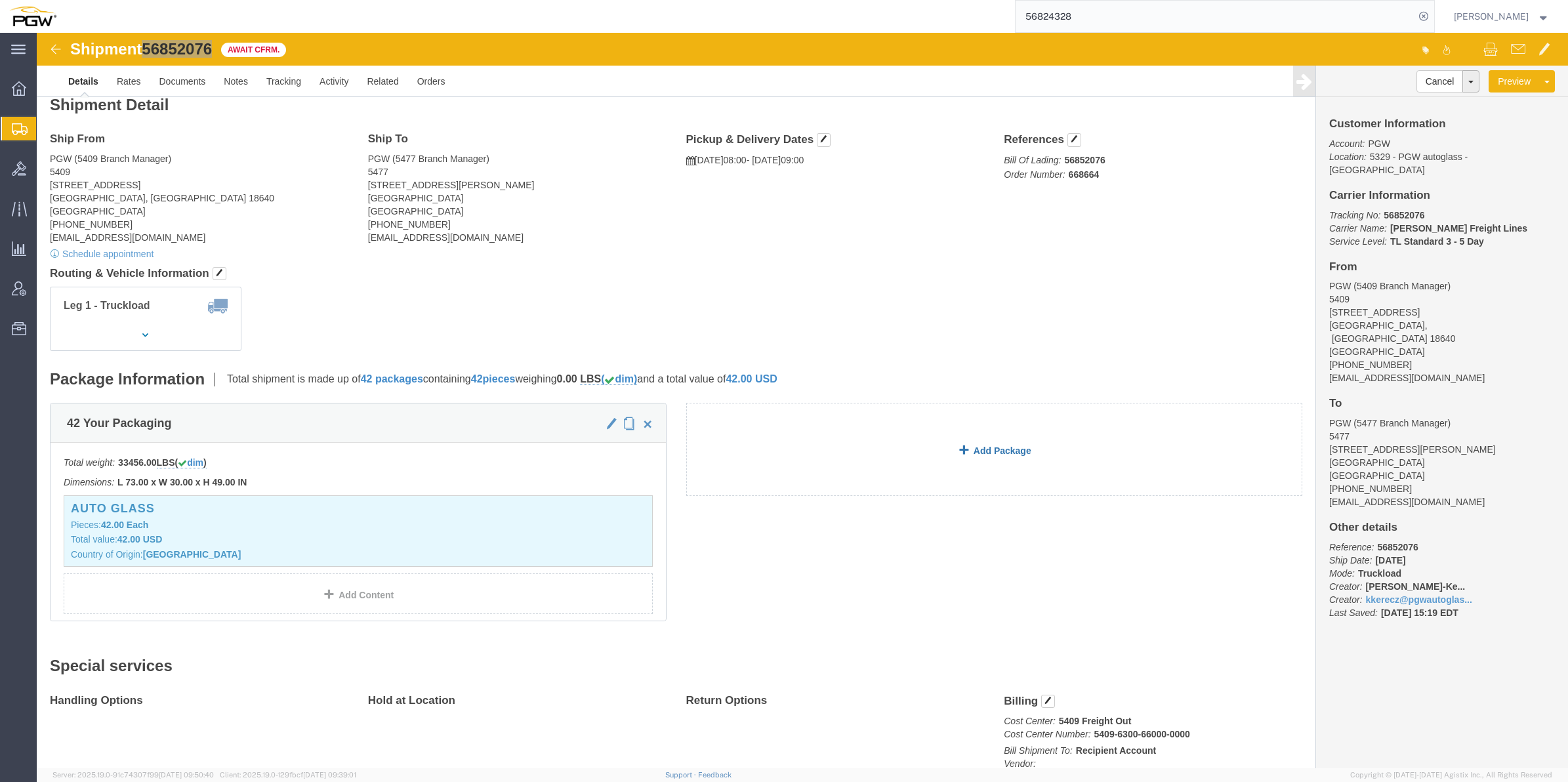
scroll to position [0, 0]
